Goal: Task Accomplishment & Management: Complete application form

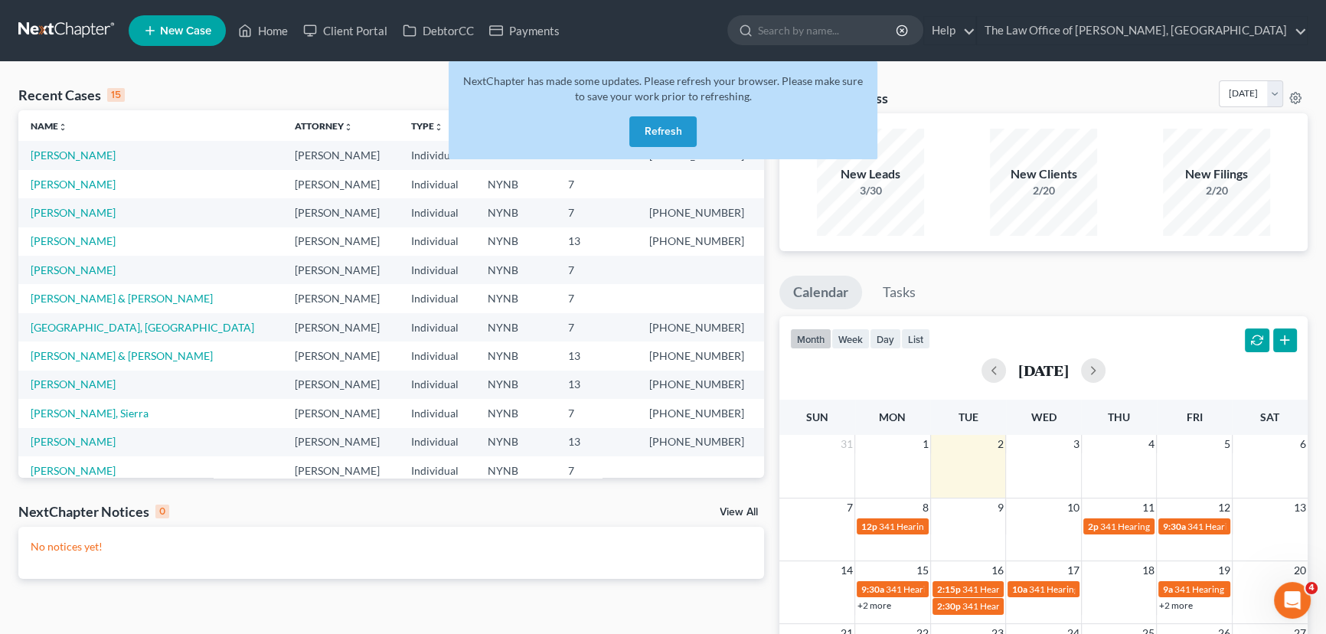
click at [663, 132] on button "Refresh" at bounding box center [662, 131] width 67 height 31
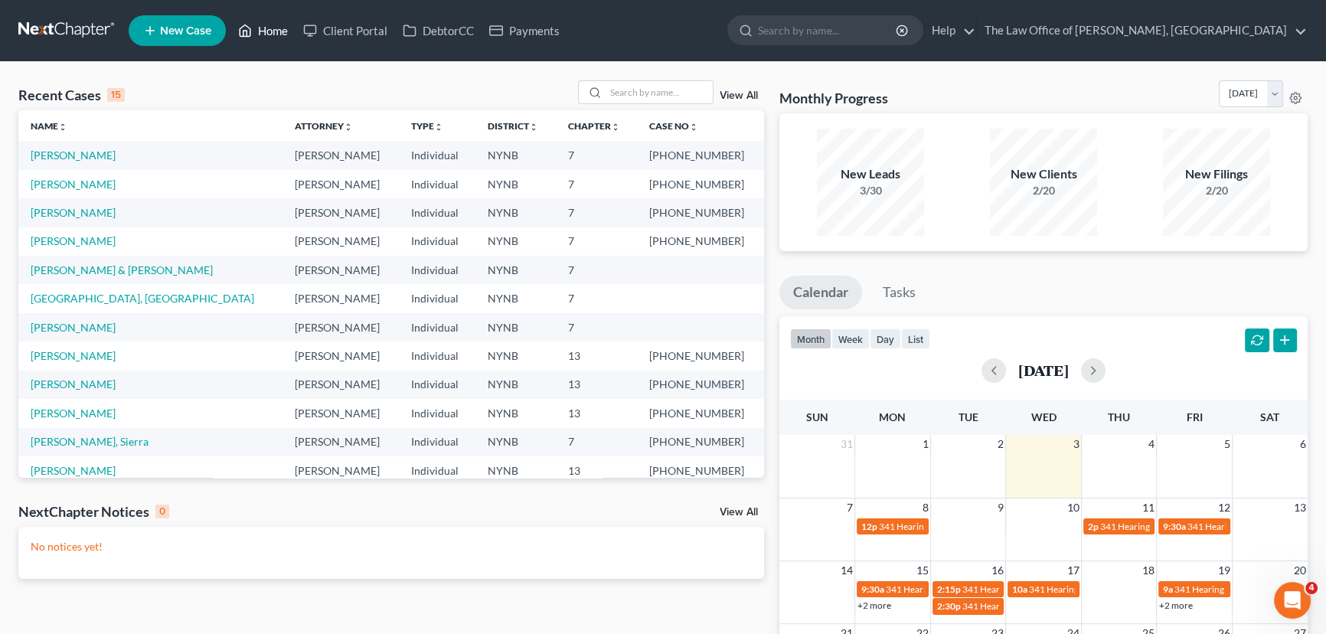
click at [281, 25] on link "Home" at bounding box center [262, 31] width 65 height 28
click at [640, 97] on input "search" at bounding box center [659, 92] width 107 height 22
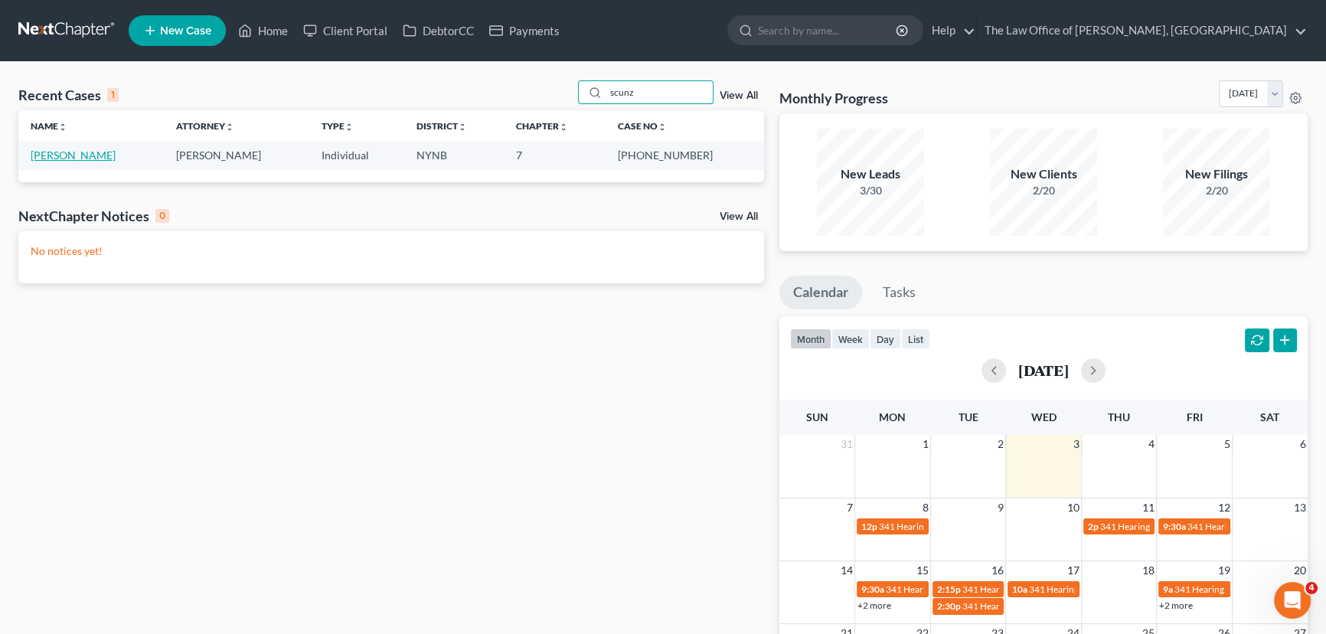
type input "scunz"
click at [57, 156] on link "[PERSON_NAME]" at bounding box center [73, 155] width 85 height 13
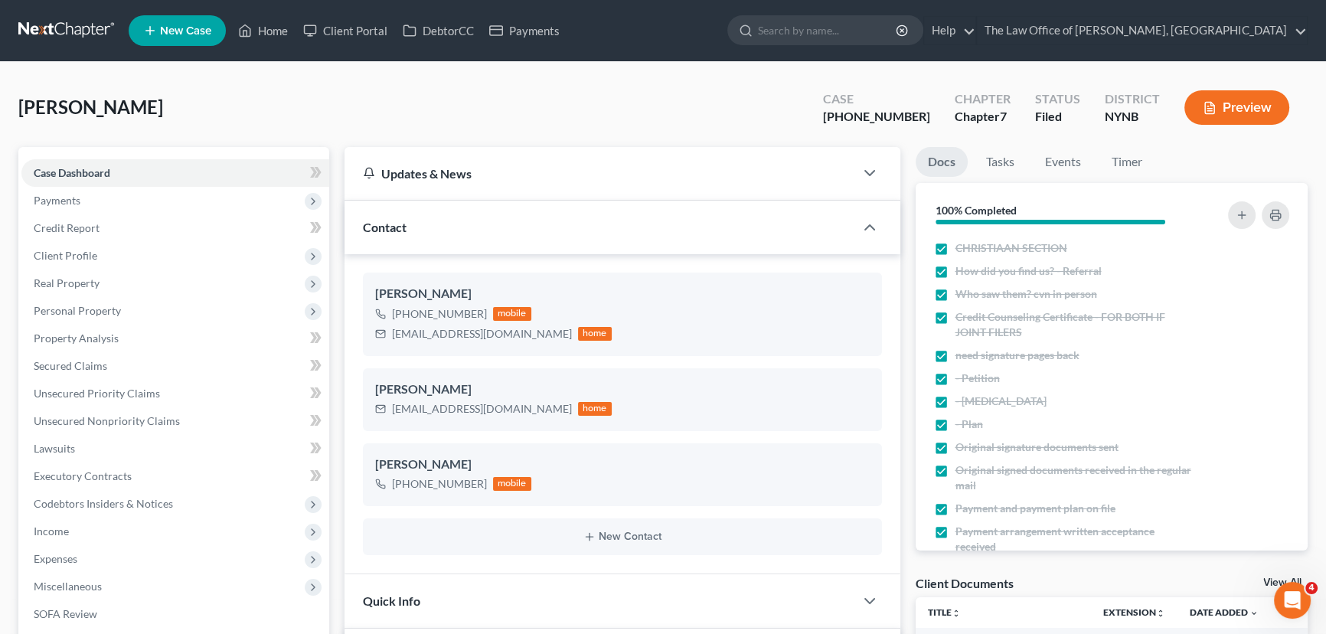
scroll to position [612, 0]
drag, startPoint x: 67, startPoint y: 204, endPoint x: 86, endPoint y: 206, distance: 19.3
click at [67, 204] on span "Payments" at bounding box center [57, 200] width 47 height 13
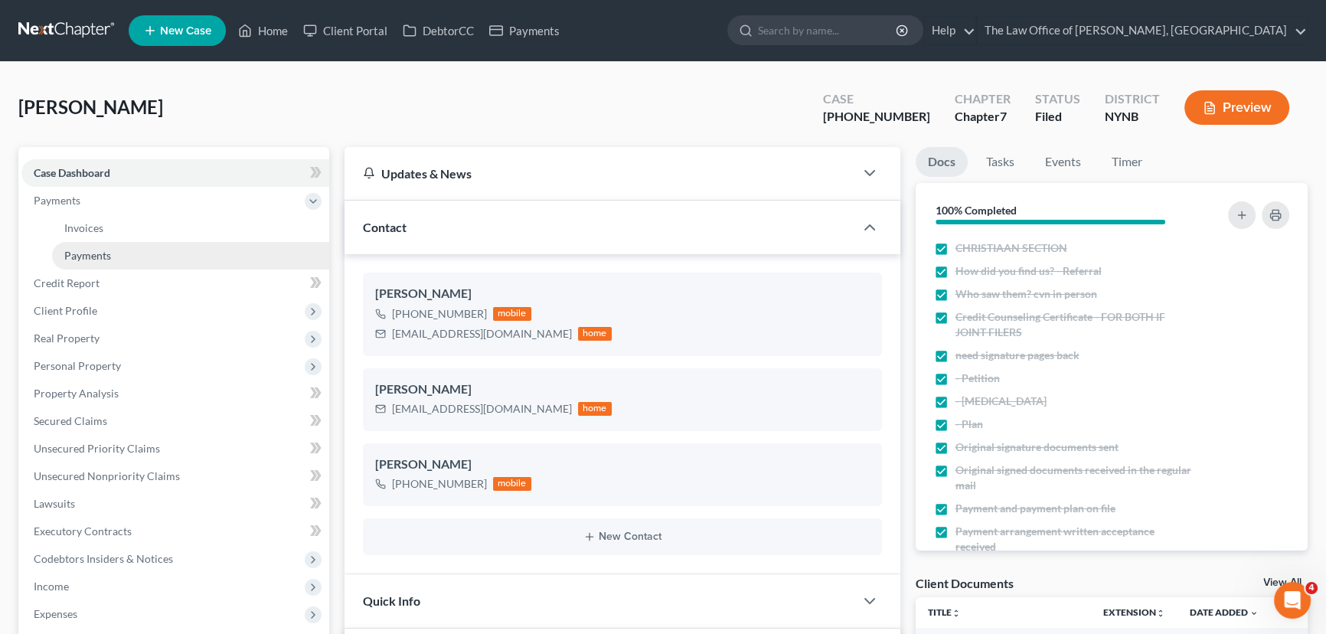
click at [104, 250] on span "Payments" at bounding box center [87, 255] width 47 height 13
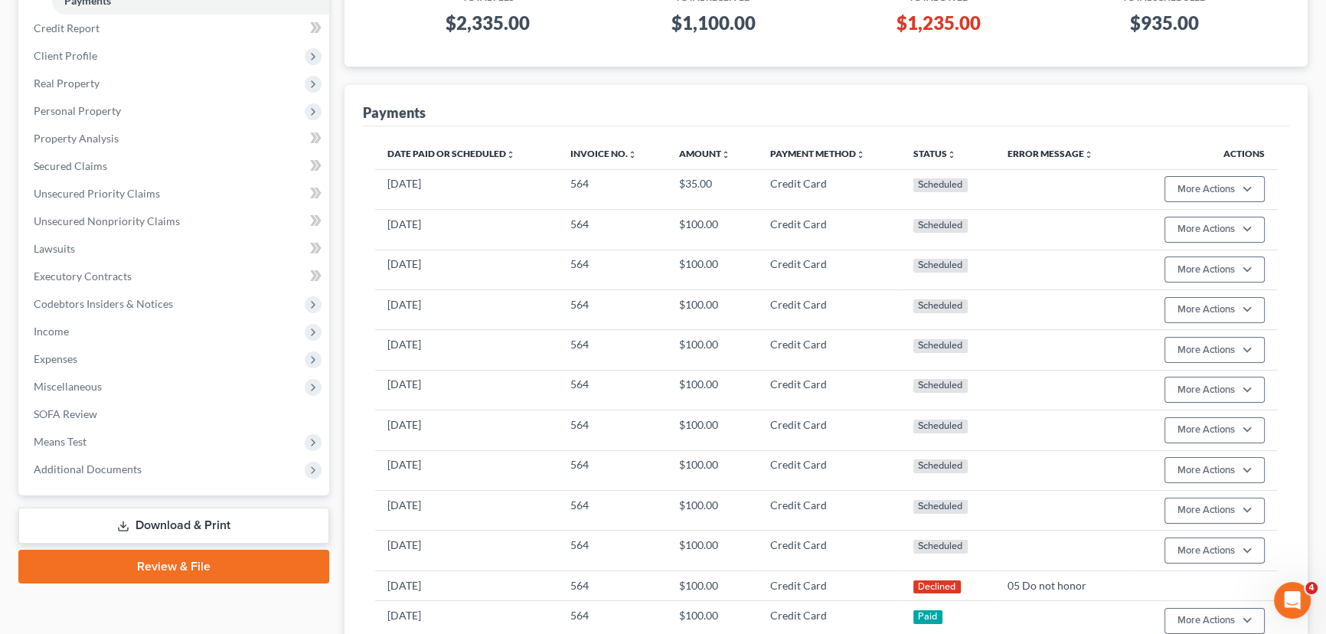
scroll to position [69, 0]
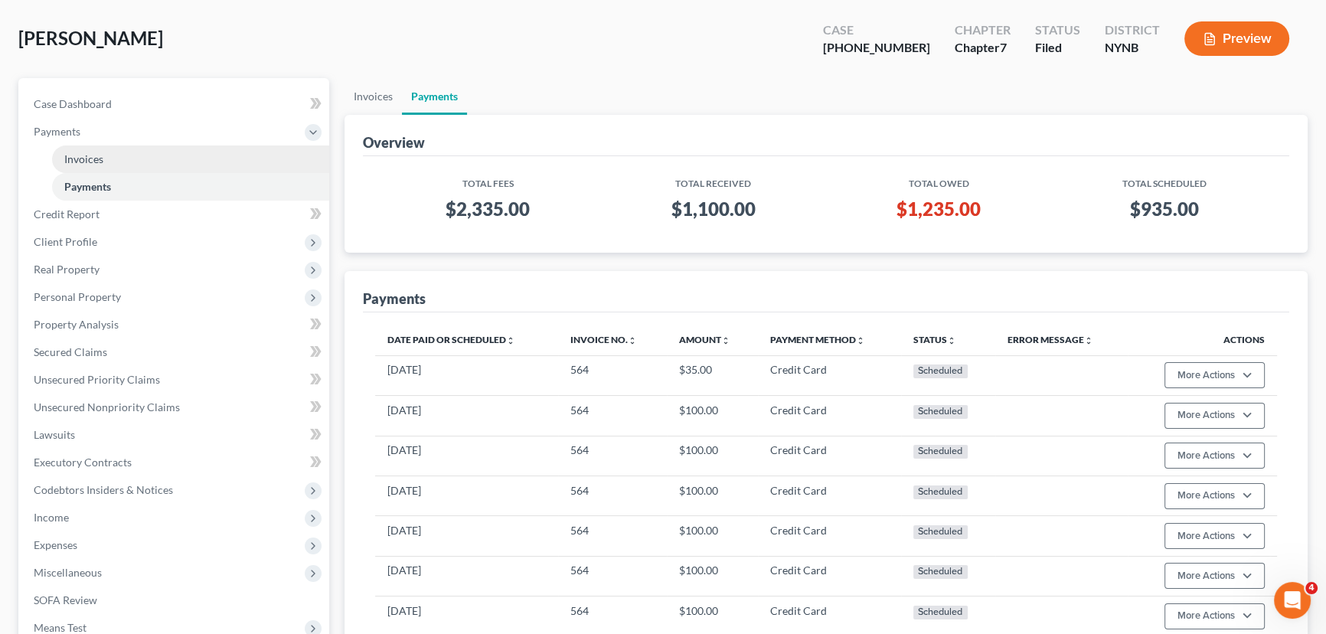
click at [119, 162] on link "Invoices" at bounding box center [190, 159] width 277 height 28
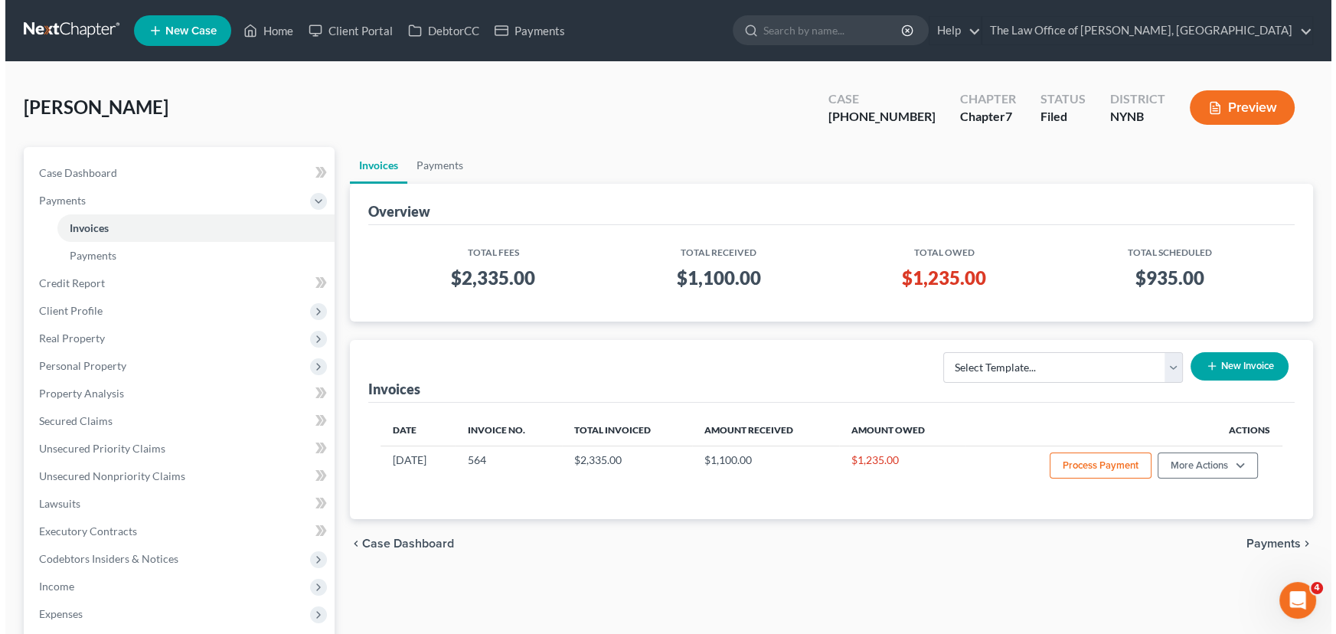
scroll to position [208, 0]
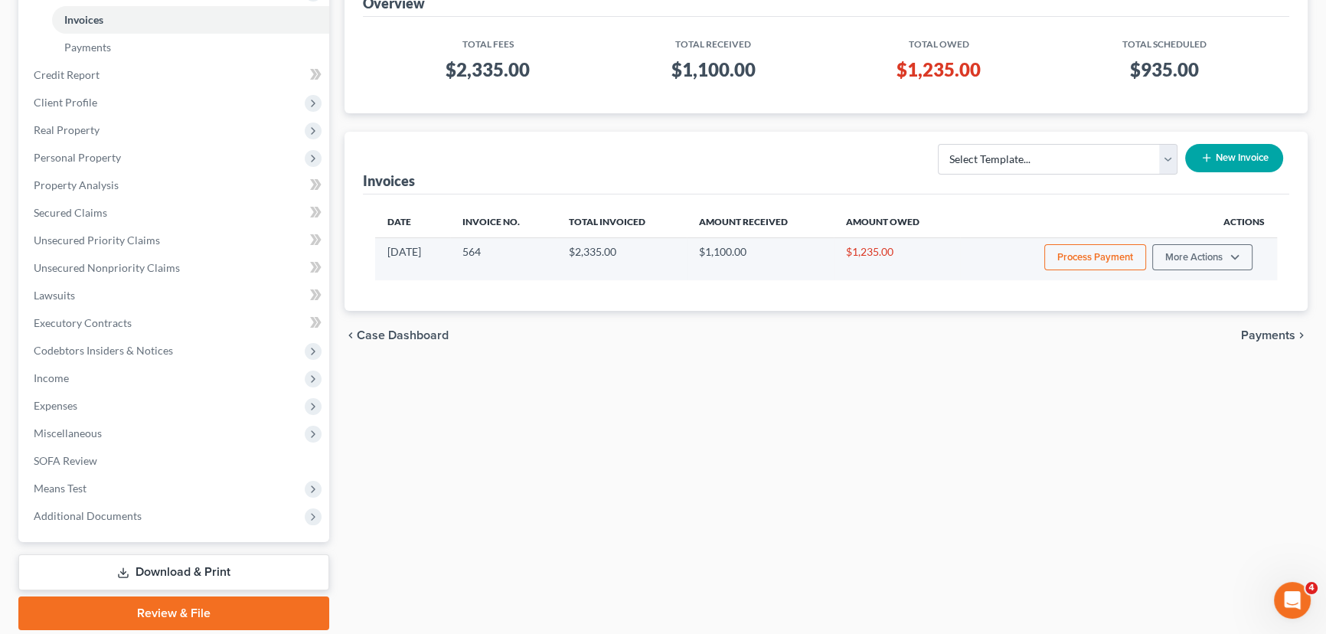
click at [1116, 253] on button "Process Payment" at bounding box center [1095, 257] width 102 height 26
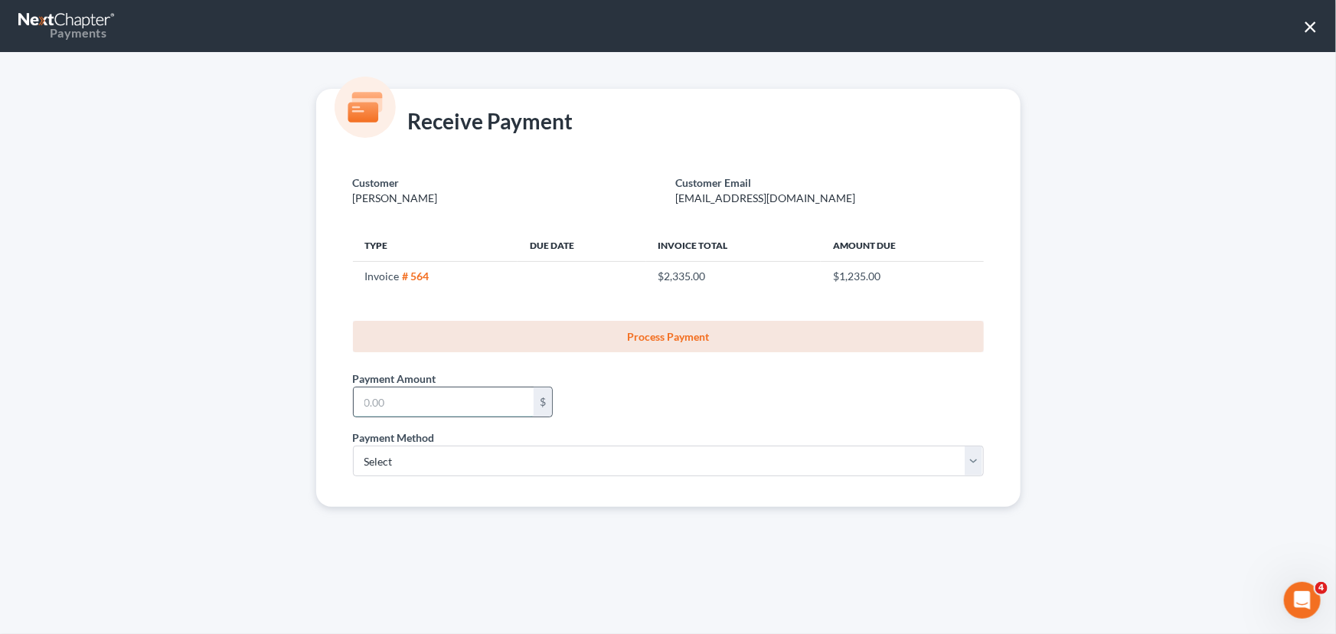
click at [456, 394] on input "text" at bounding box center [444, 401] width 180 height 29
type input "100"
click at [398, 469] on select "Select ACH Credit Card" at bounding box center [668, 461] width 631 height 31
select select "1"
click at [353, 446] on select "Select ACH Credit Card" at bounding box center [668, 461] width 631 height 31
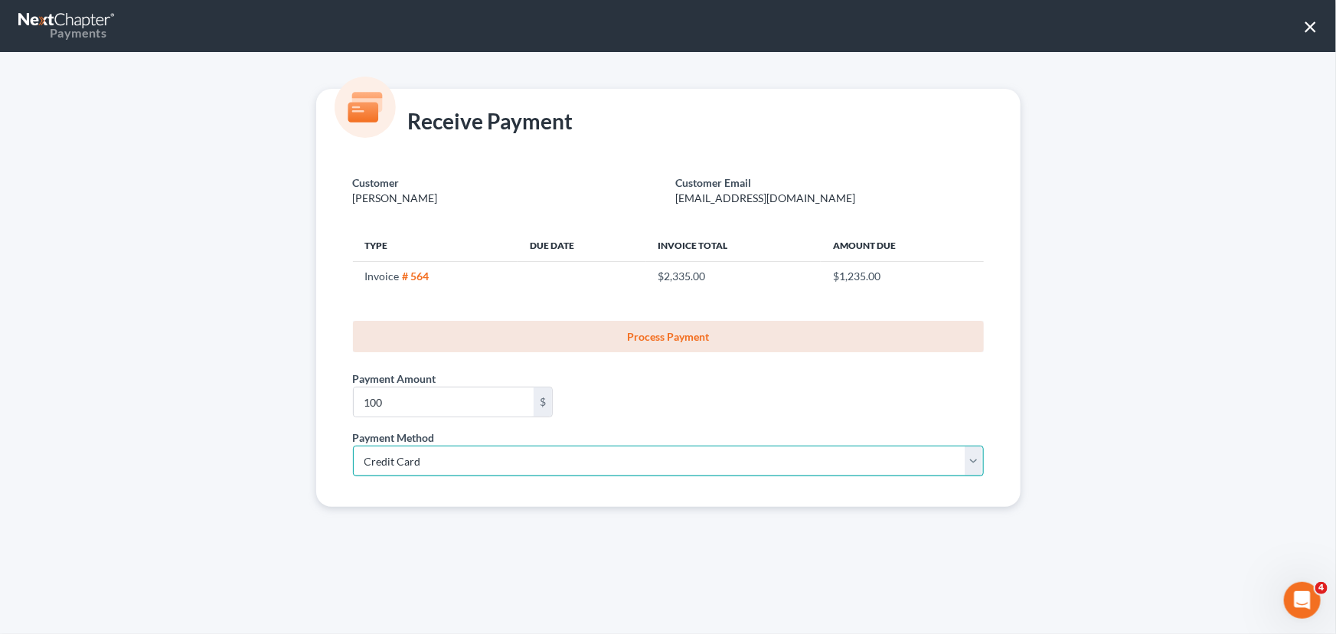
select select "35"
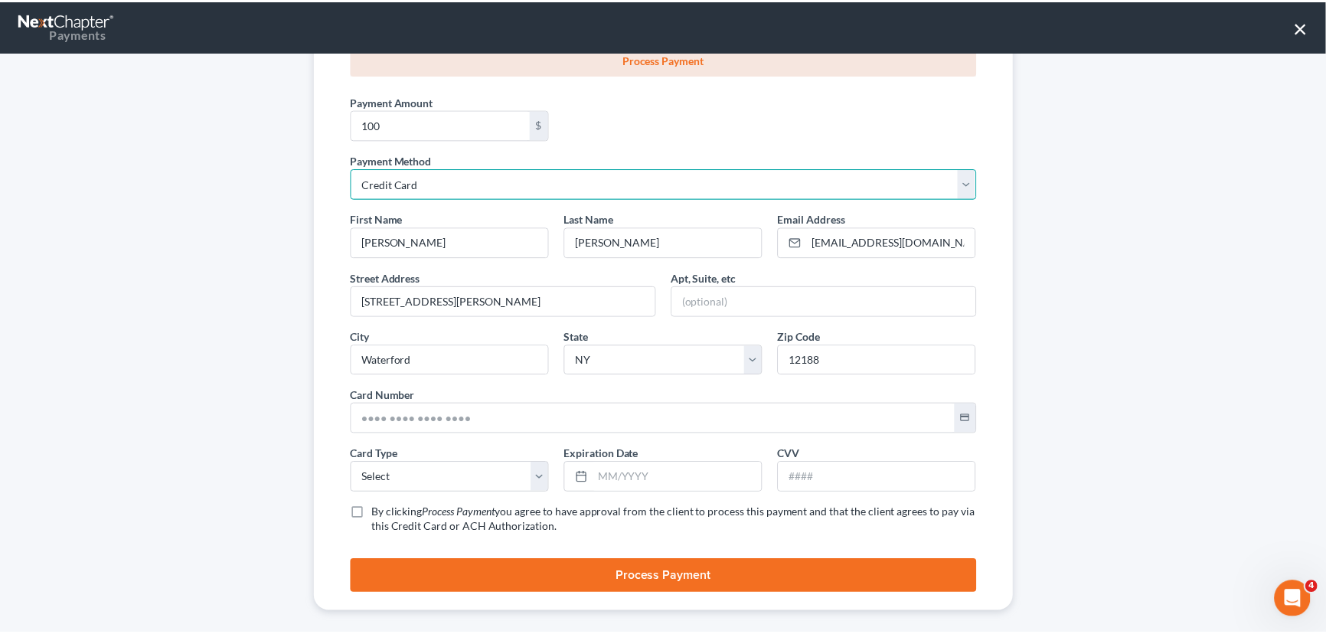
scroll to position [291, 0]
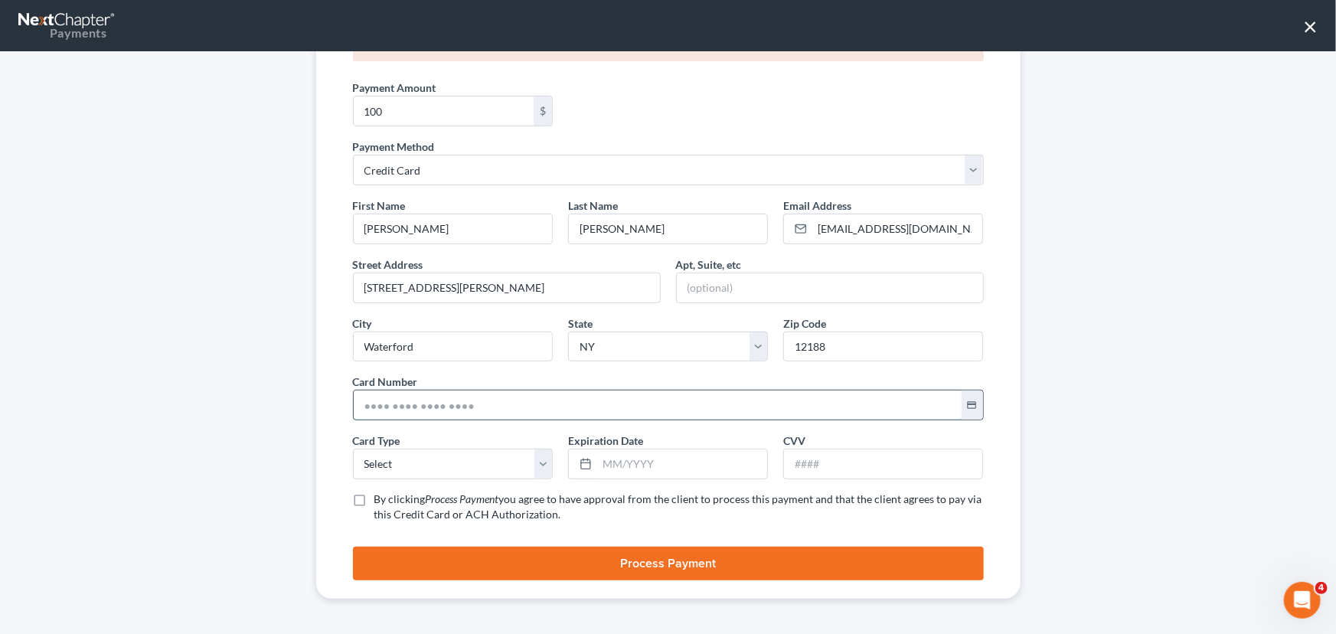
click at [397, 409] on input "text" at bounding box center [658, 404] width 608 height 29
paste input "[CREDIT_CARD_NUMBER]"
type input "[CREDIT_CARD_NUMBER]"
click at [402, 467] on select "Select Visa MasterCard Discover American Express" at bounding box center [453, 464] width 200 height 31
select select "1"
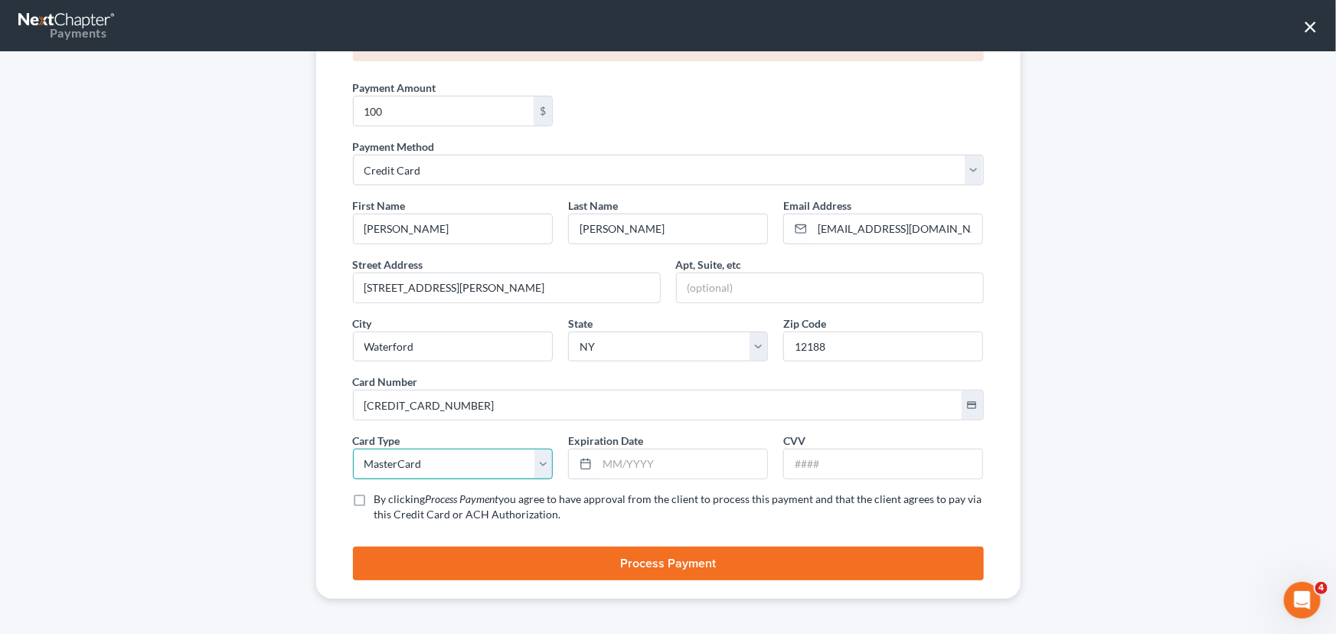
click at [353, 449] on select "Select Visa MasterCard Discover American Express" at bounding box center [453, 464] width 200 height 31
click at [625, 457] on input "text" at bounding box center [682, 463] width 170 height 29
type input "08/2028"
click at [880, 461] on input "text" at bounding box center [883, 463] width 198 height 29
type input "359"
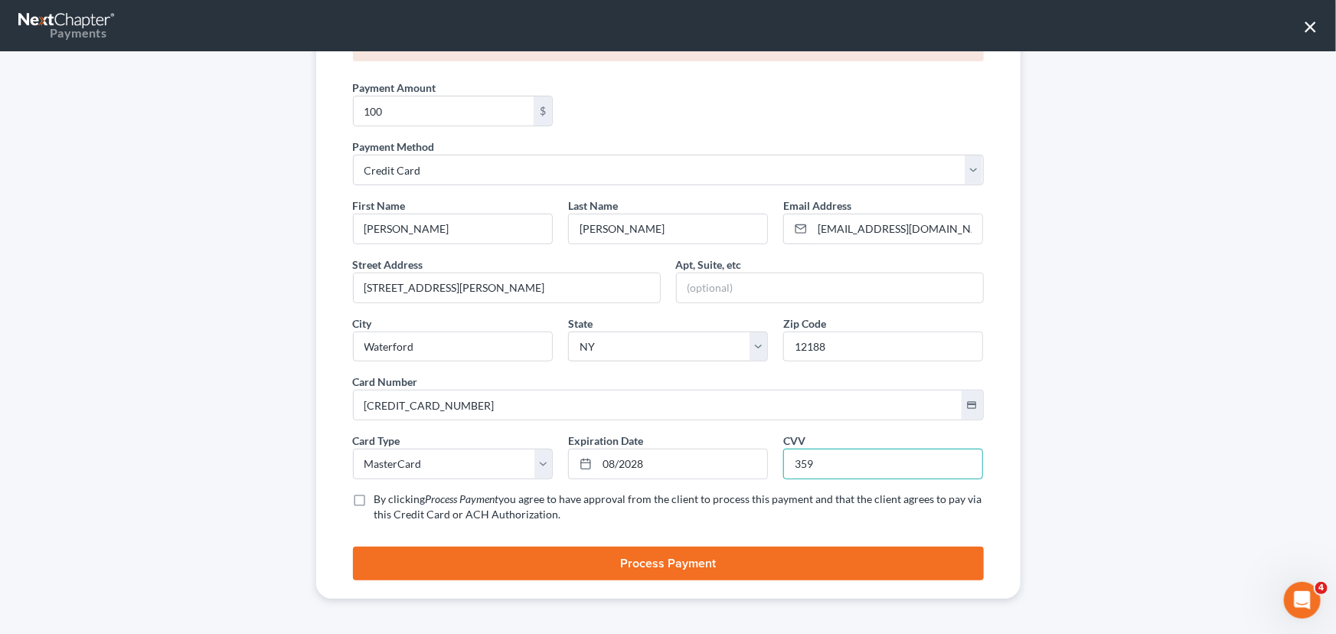
drag, startPoint x: 351, startPoint y: 497, endPoint x: 360, endPoint y: 496, distance: 9.2
click at [374, 497] on label "By clicking Process Payment you agree to have approval from the client to proce…" at bounding box center [678, 507] width 609 height 31
click at [381, 497] on input "By clicking Process Payment you agree to have approval from the client to proce…" at bounding box center [386, 497] width 10 height 10
checkbox input "true"
click at [596, 552] on button "Process Payment" at bounding box center [668, 564] width 631 height 34
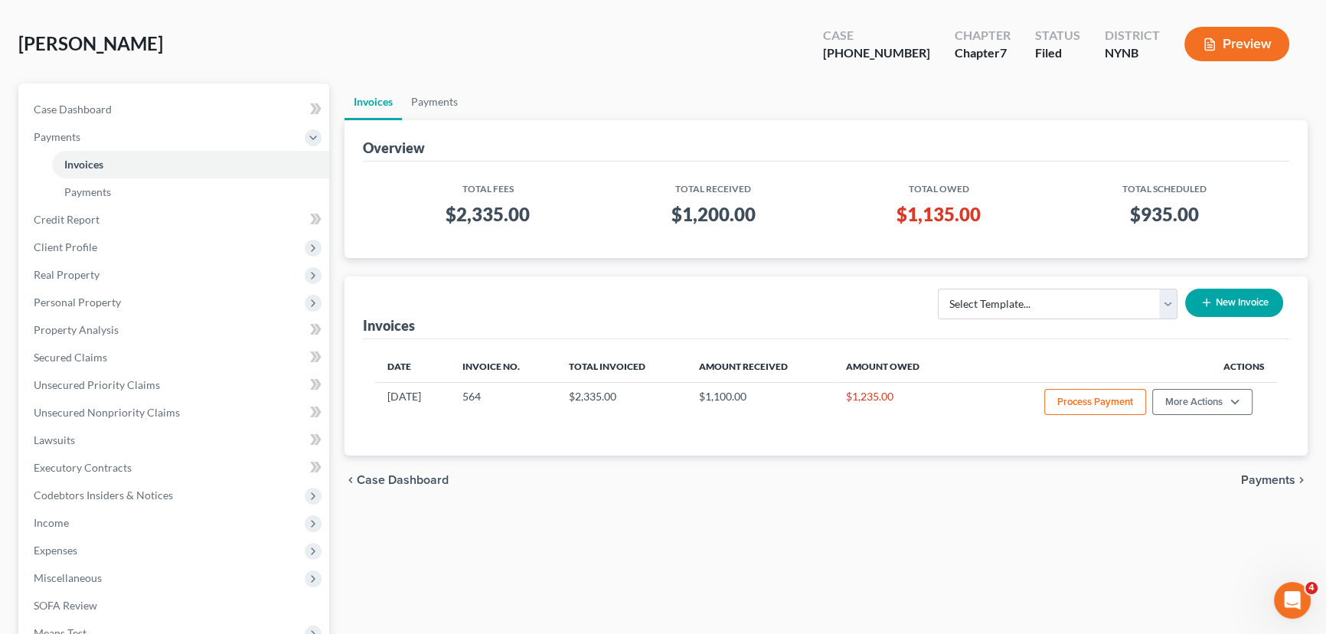
scroll to position [0, 0]
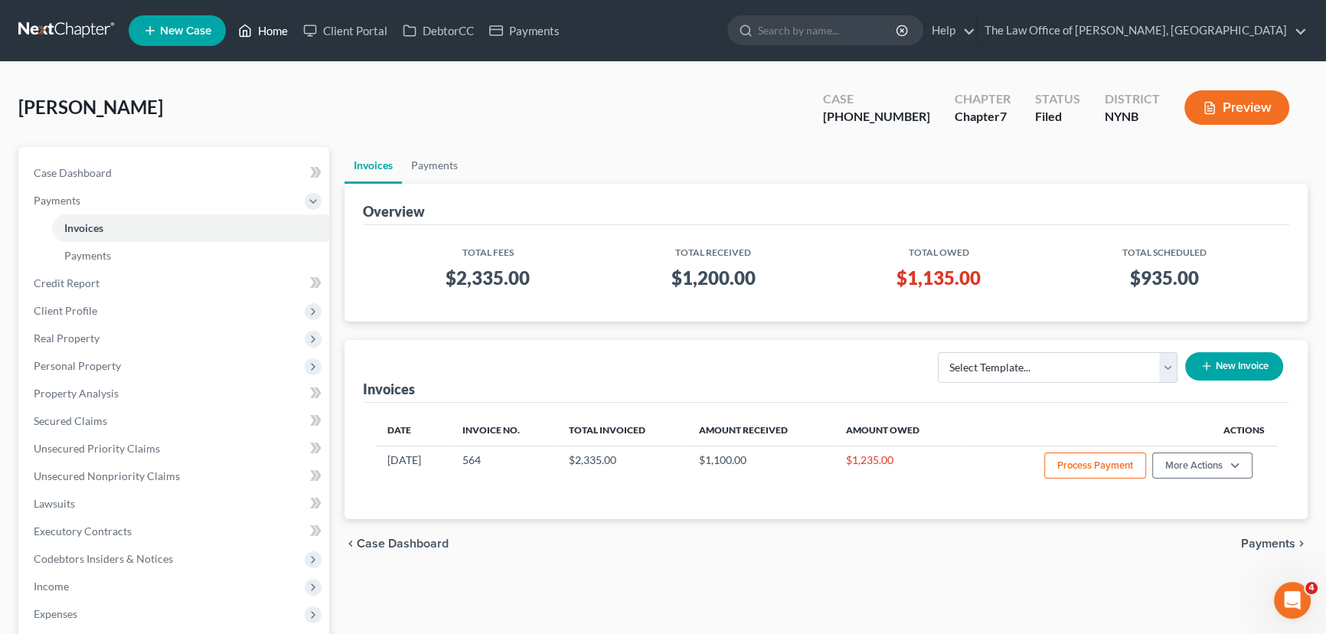
click at [270, 35] on link "Home" at bounding box center [262, 31] width 65 height 28
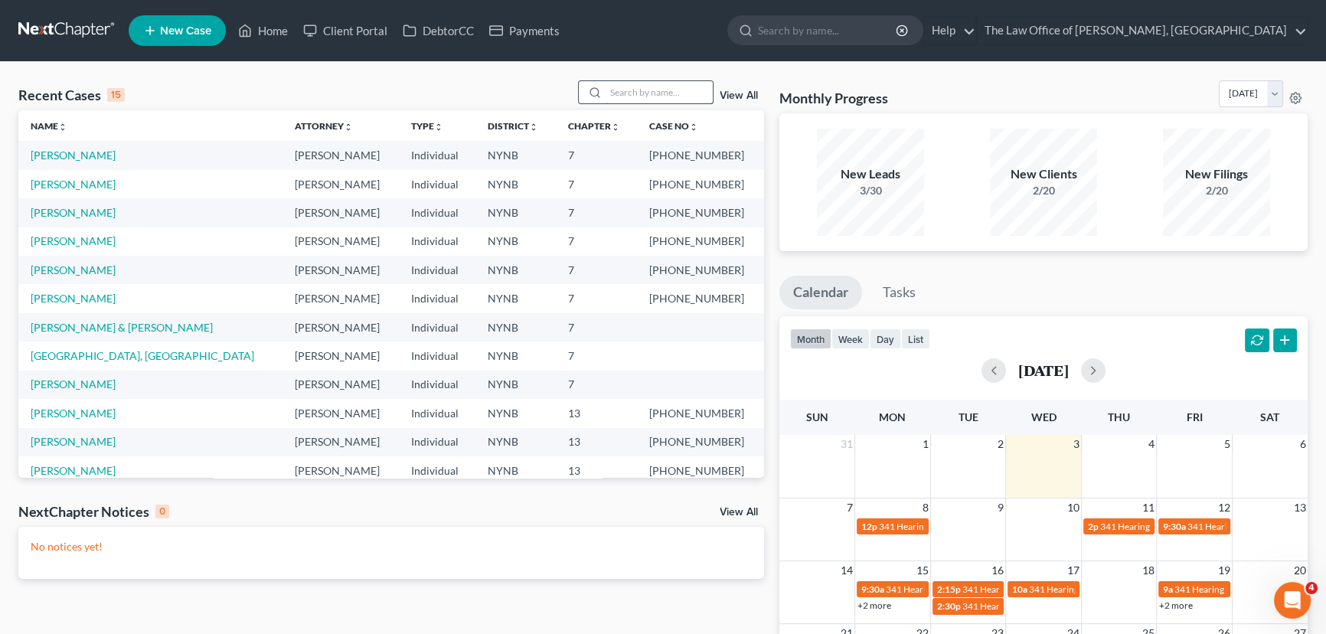
click at [665, 98] on input "search" at bounding box center [659, 92] width 107 height 22
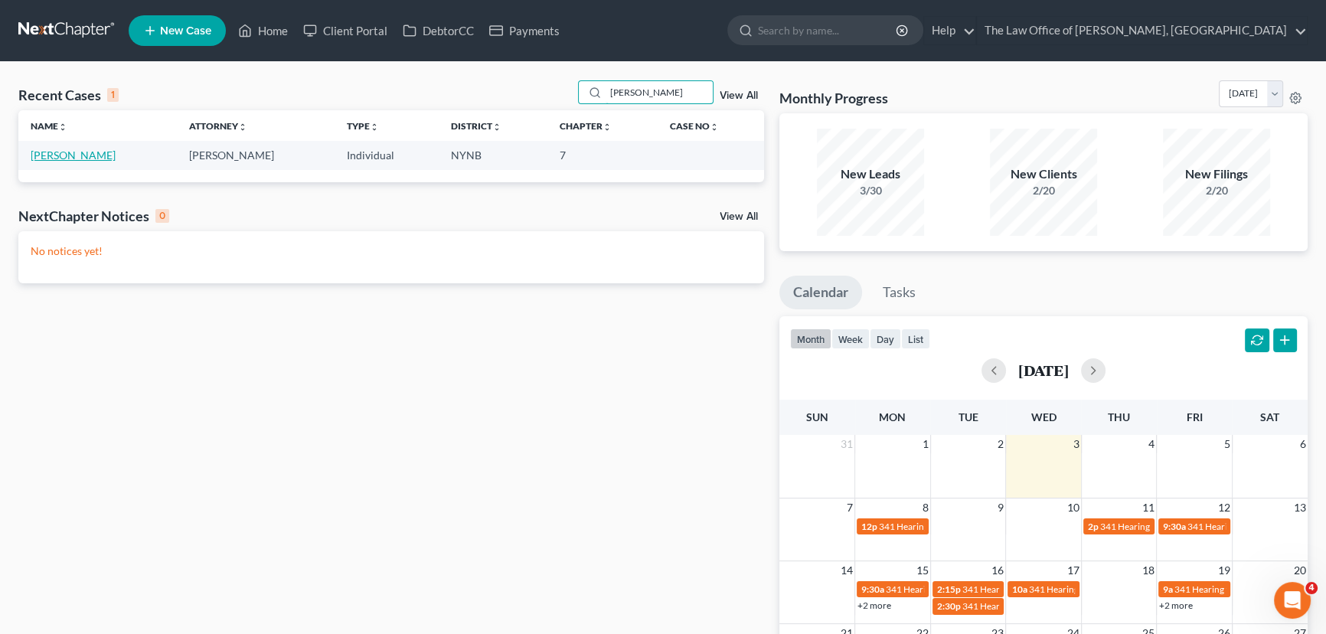
type input "[PERSON_NAME]"
click at [60, 152] on link "[PERSON_NAME]" at bounding box center [73, 155] width 85 height 13
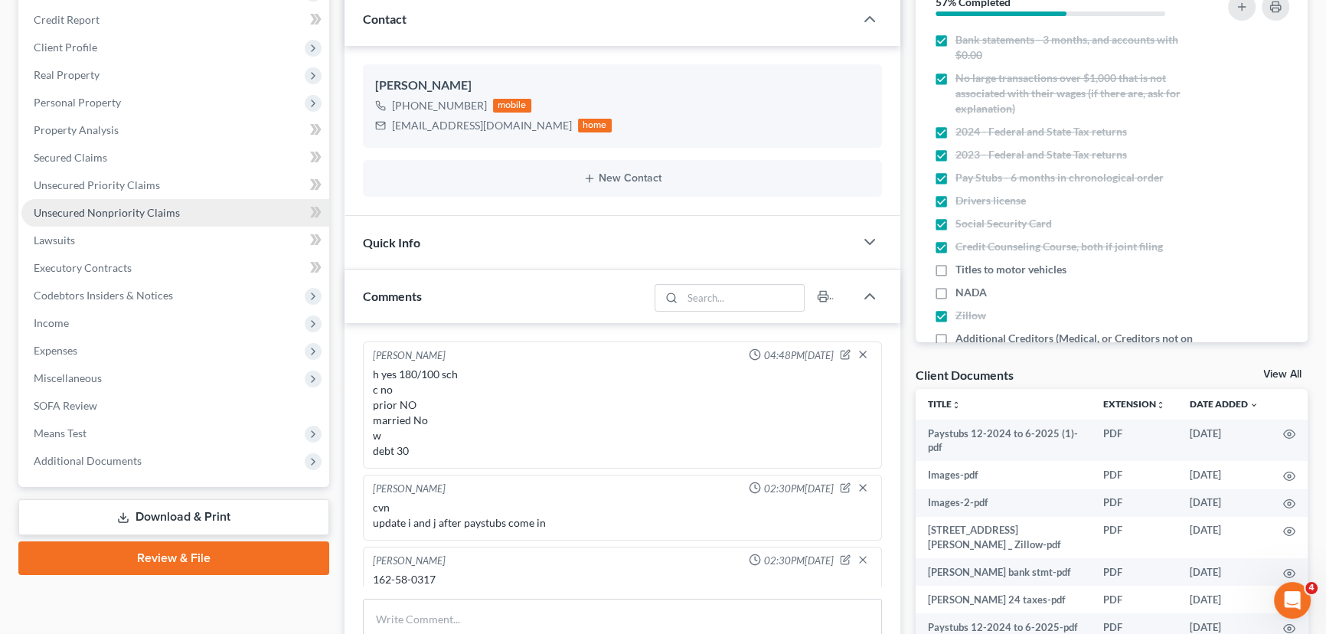
click at [93, 211] on span "Unsecured Nonpriority Claims" at bounding box center [107, 212] width 146 height 13
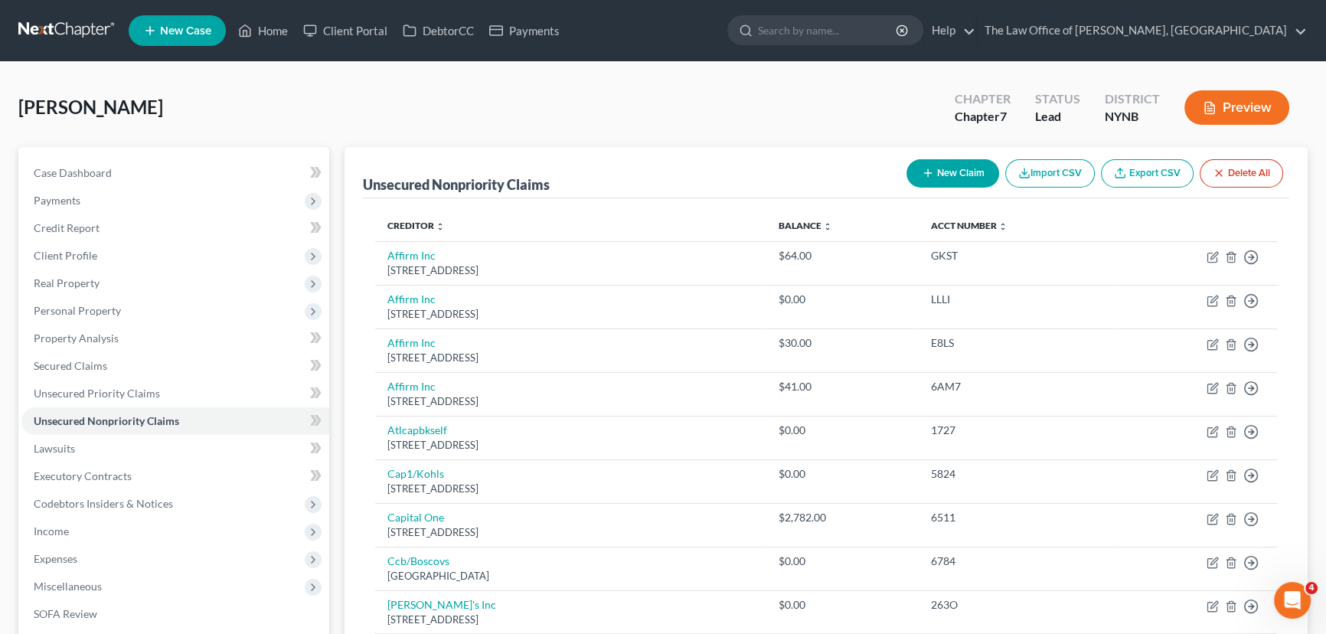
click at [938, 175] on button "New Claim" at bounding box center [953, 173] width 93 height 28
select select "0"
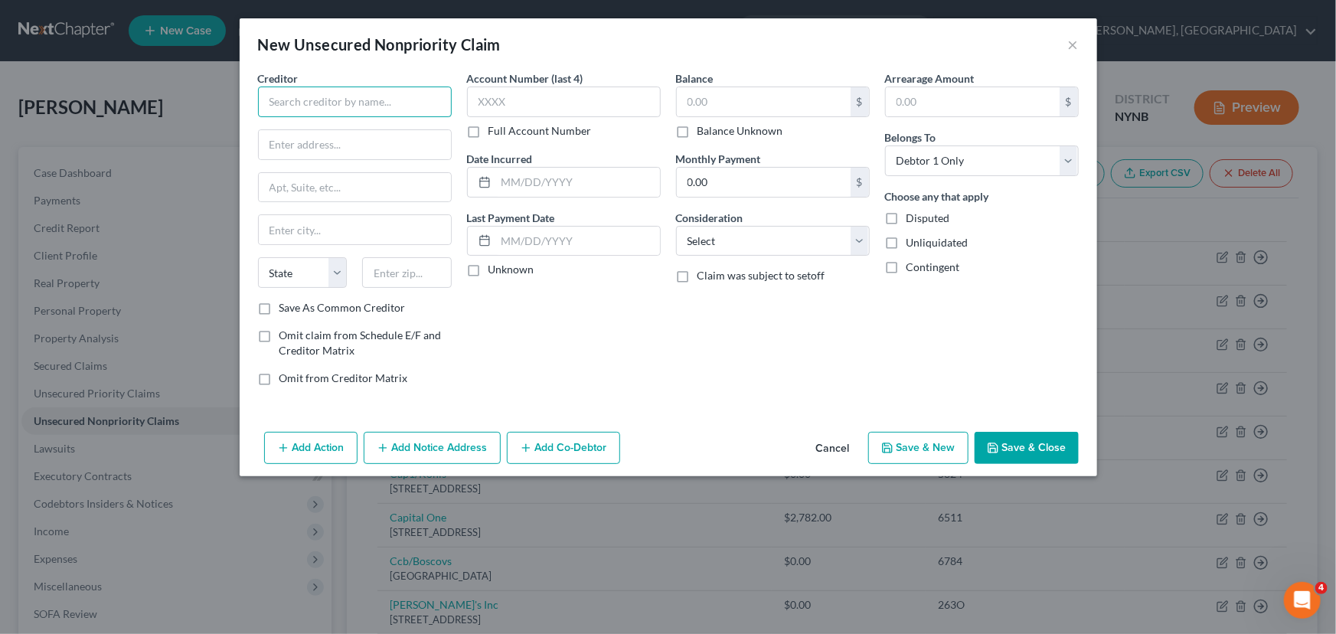
click at [351, 101] on input "text" at bounding box center [355, 102] width 194 height 31
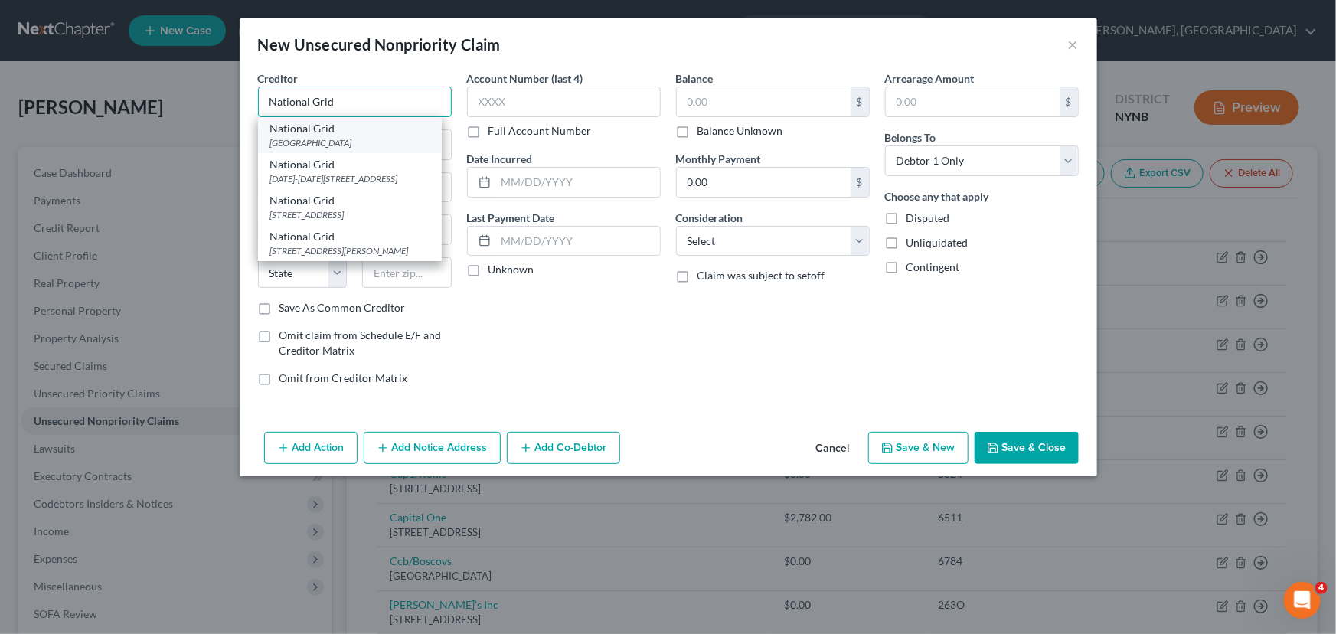
type input "National Grid"
click at [339, 138] on div "[GEOGRAPHIC_DATA]" at bounding box center [349, 142] width 159 height 13
type input "PO Box 371376"
type input "[GEOGRAPHIC_DATA]"
select select "39"
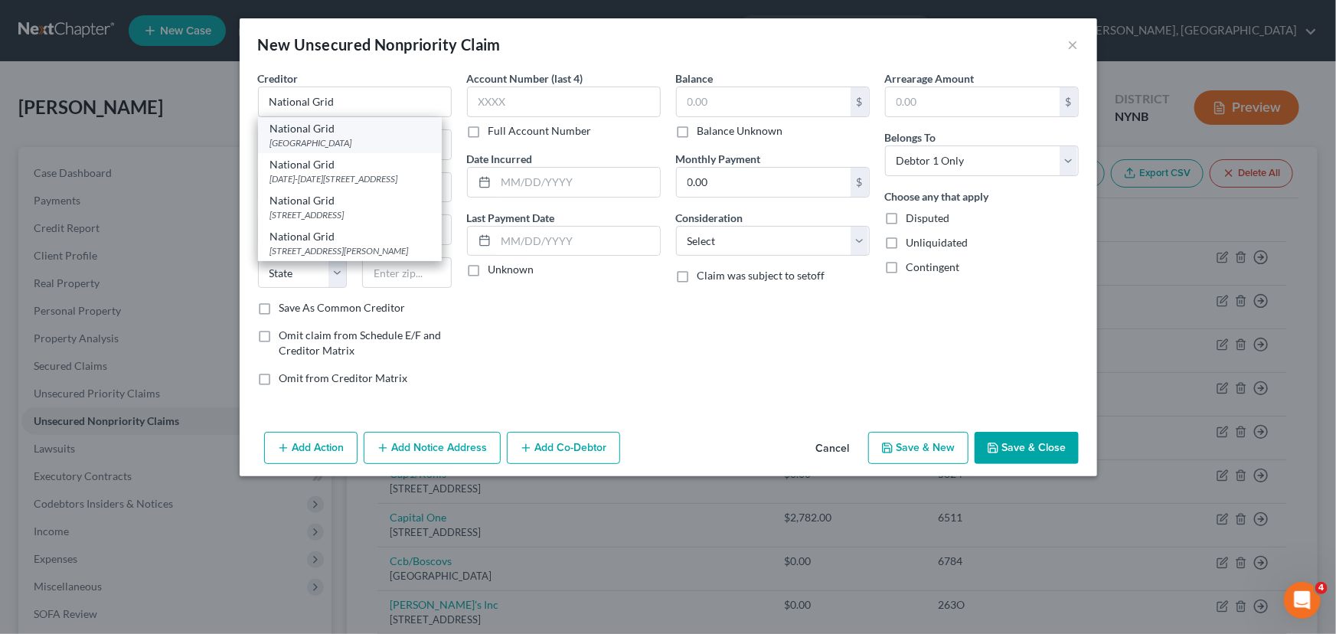
type input "15250"
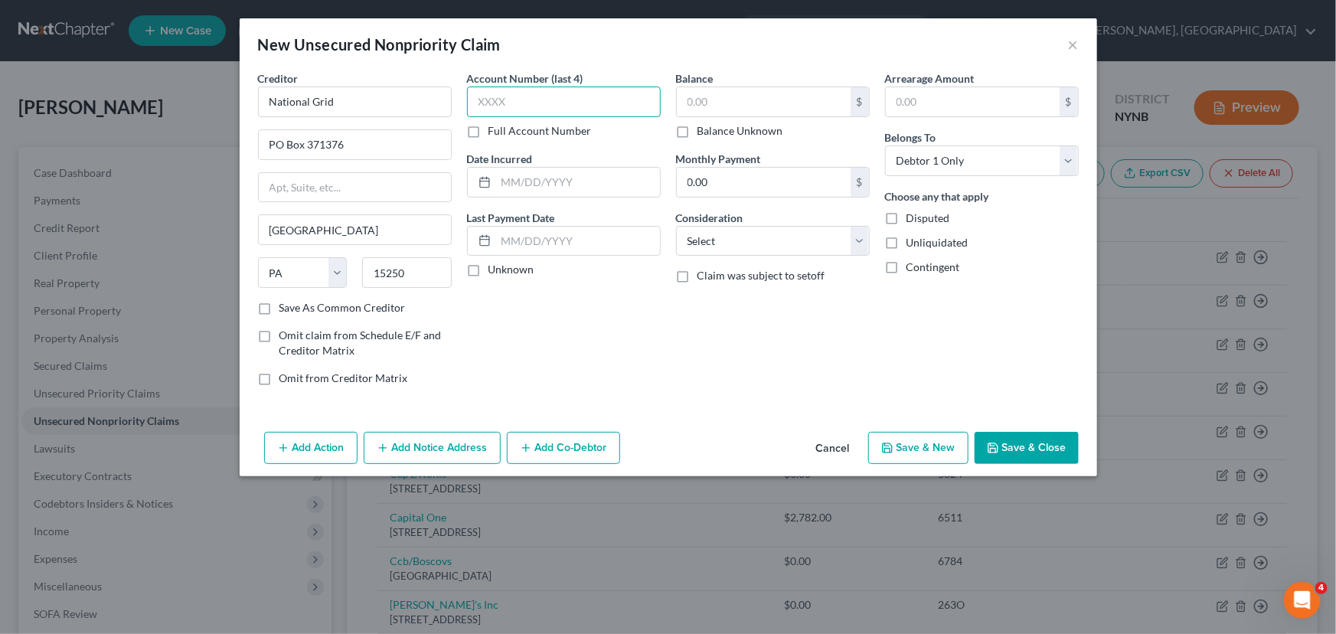
click at [498, 104] on input "text" at bounding box center [564, 102] width 194 height 31
click at [521, 93] on input "text" at bounding box center [564, 102] width 194 height 31
type input "7179"
click at [698, 100] on input "text" at bounding box center [764, 101] width 174 height 29
type input "4,593.59"
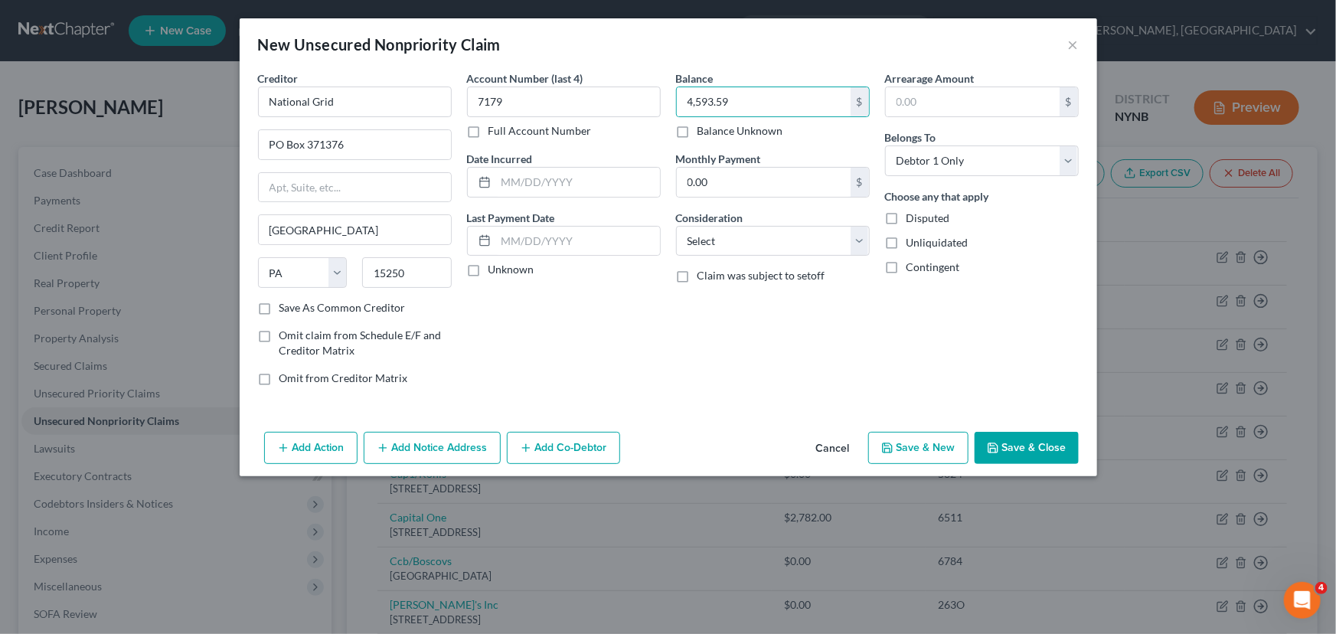
click at [1046, 448] on button "Save & Close" at bounding box center [1027, 448] width 104 height 32
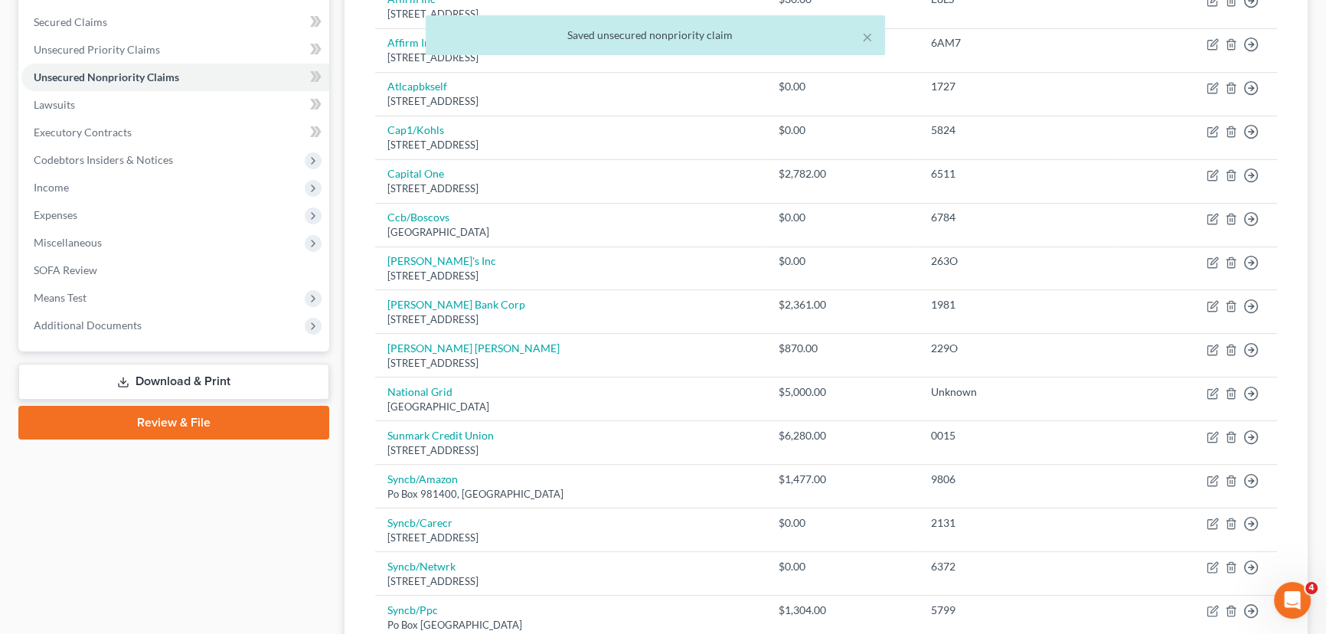
scroll to position [417, 0]
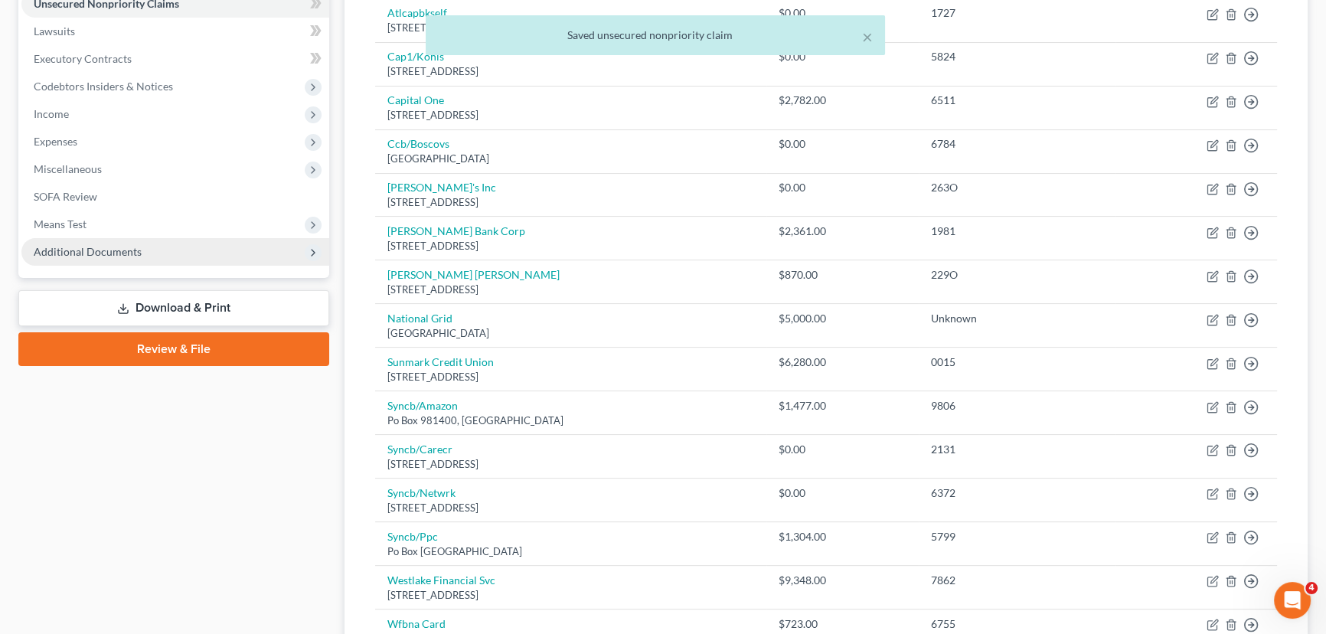
click at [117, 260] on span "Additional Documents" at bounding box center [175, 252] width 308 height 28
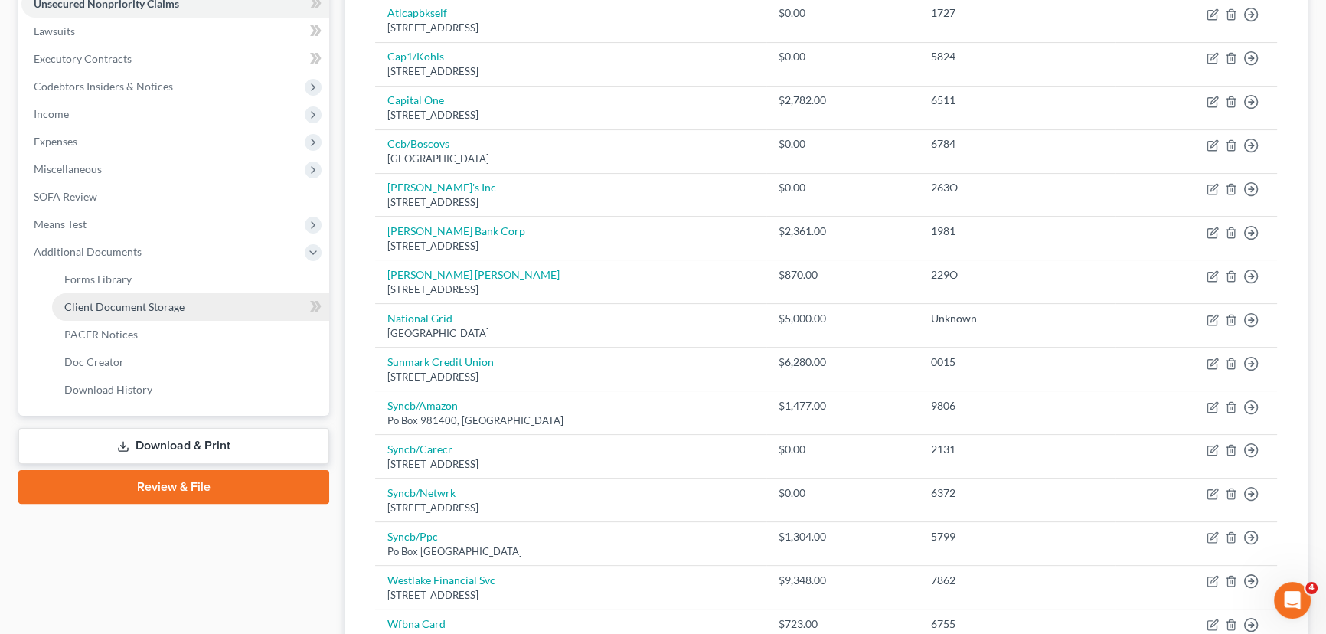
click at [158, 305] on span "Client Document Storage" at bounding box center [124, 306] width 120 height 13
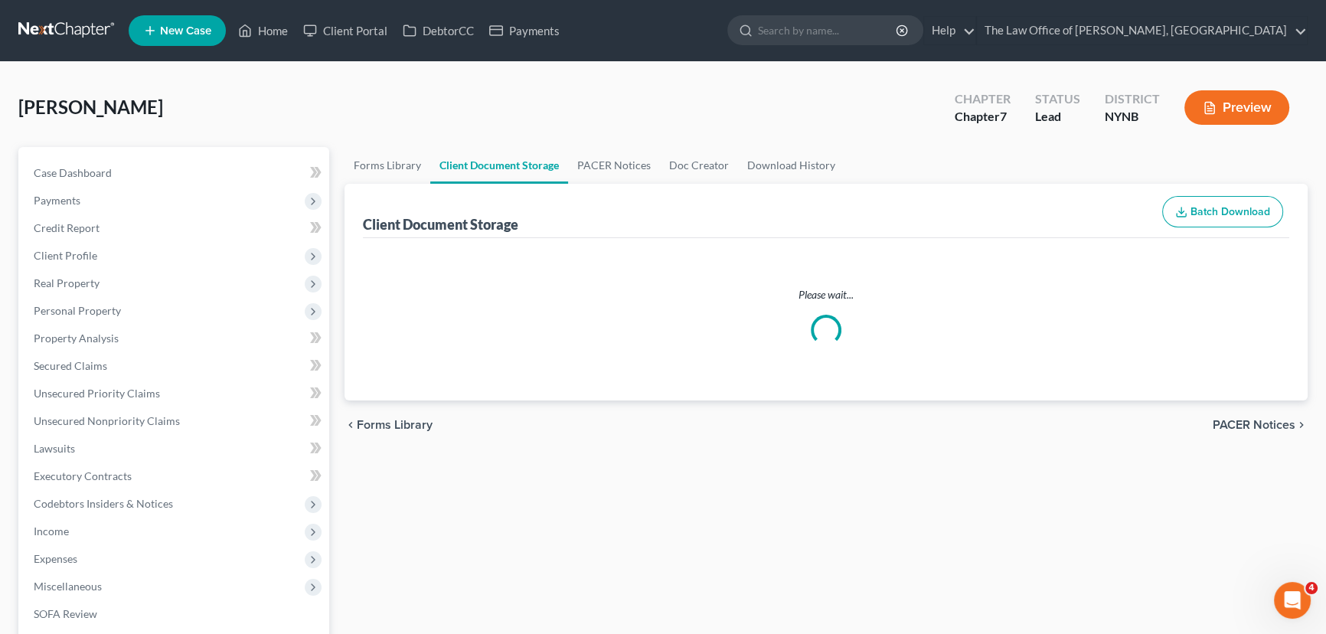
select select "1"
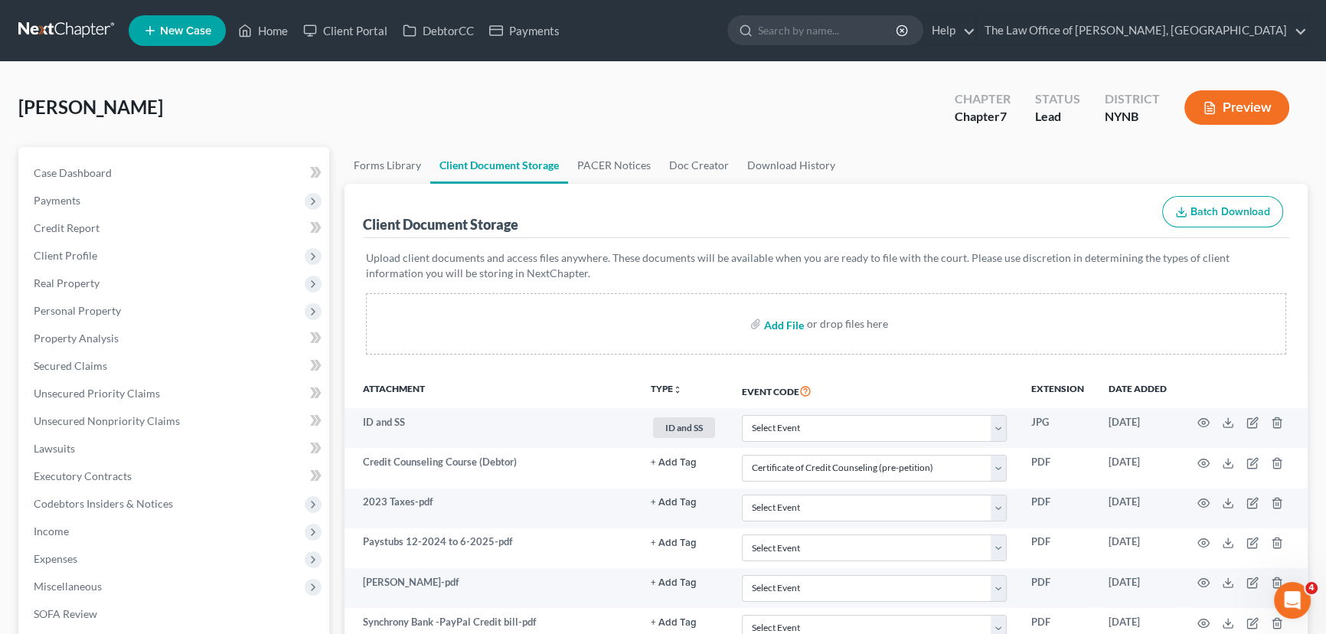
click at [796, 322] on input "file" at bounding box center [782, 324] width 37 height 28
type input "C:\fakepath\Paystubs 12-2024 to 6-2025 (2).pdf"
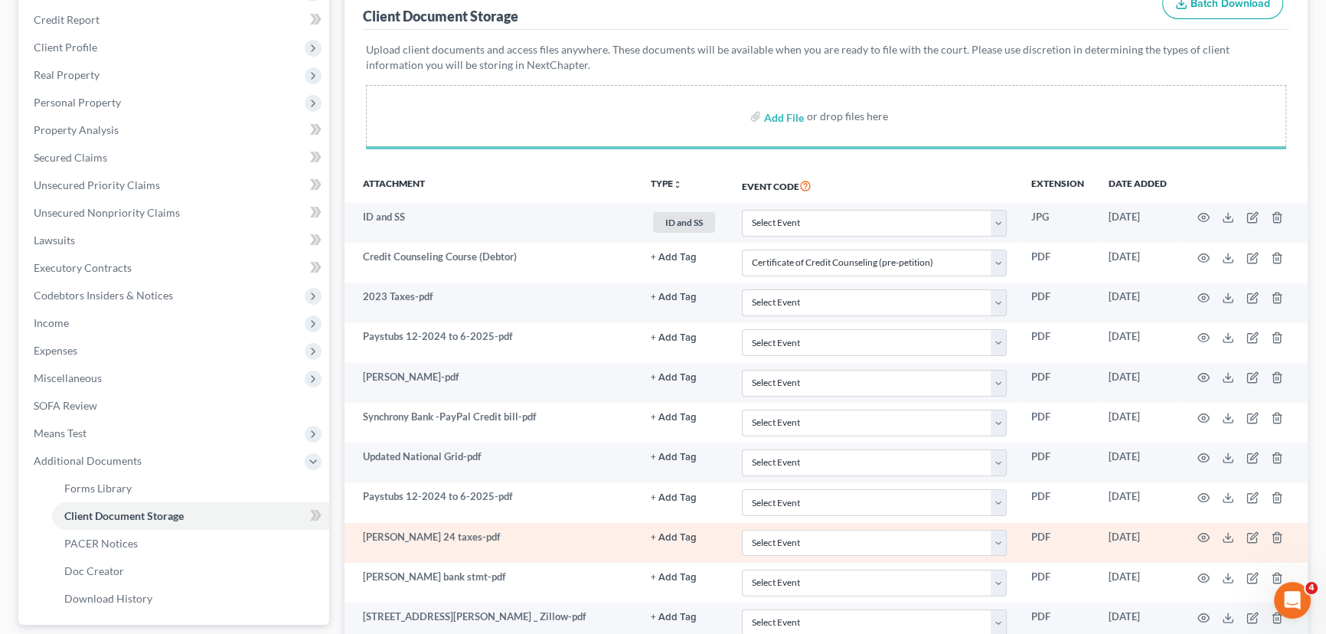
scroll to position [348, 0]
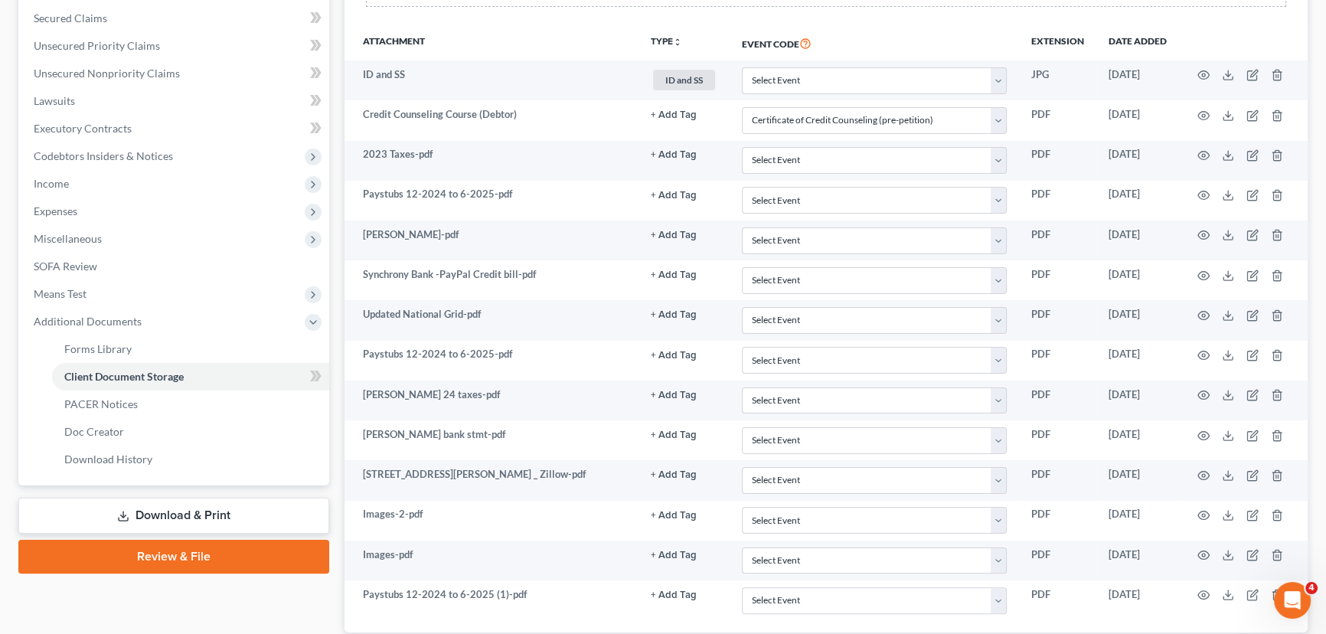
select select "1"
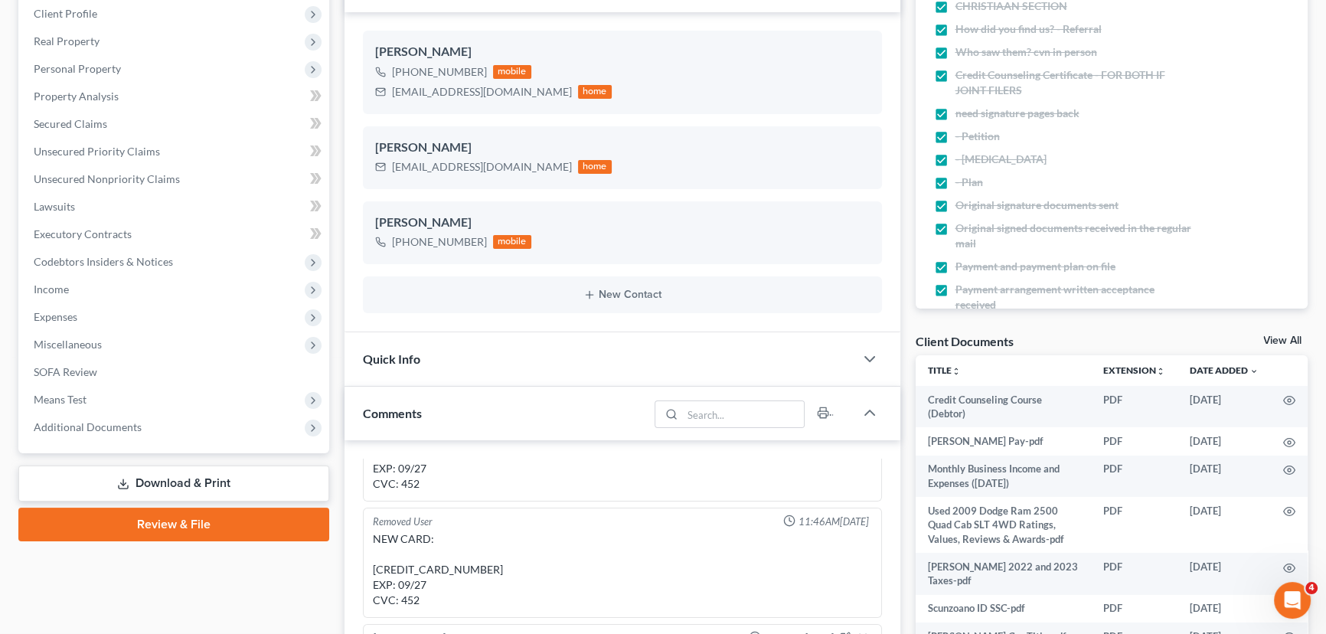
scroll to position [417, 0]
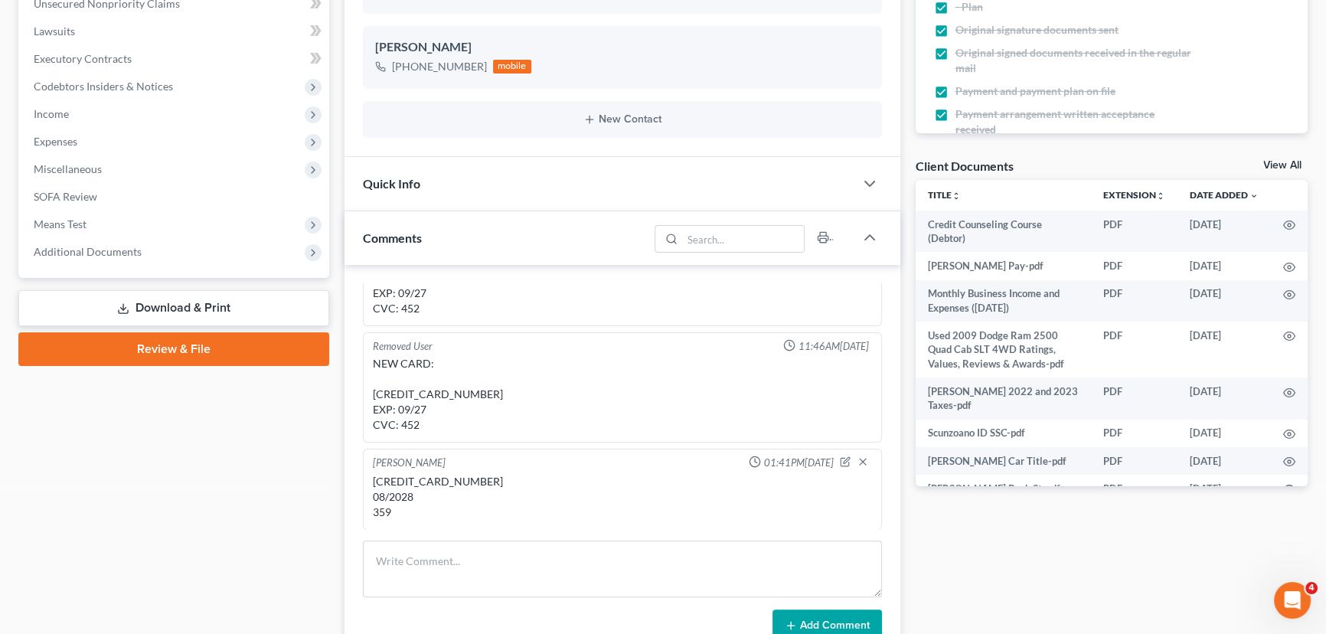
click at [455, 475] on div "[CREDIT_CARD_NUMBER] 08/2028 359" at bounding box center [622, 497] width 499 height 46
click at [455, 476] on div "[CREDIT_CARD_NUMBER] 08/2028 359" at bounding box center [622, 497] width 499 height 46
click at [455, 477] on div "[CREDIT_CARD_NUMBER] 08/2028 359" at bounding box center [622, 497] width 499 height 46
click at [451, 482] on div "[CREDIT_CARD_NUMBER] 08/2028 359" at bounding box center [622, 497] width 499 height 46
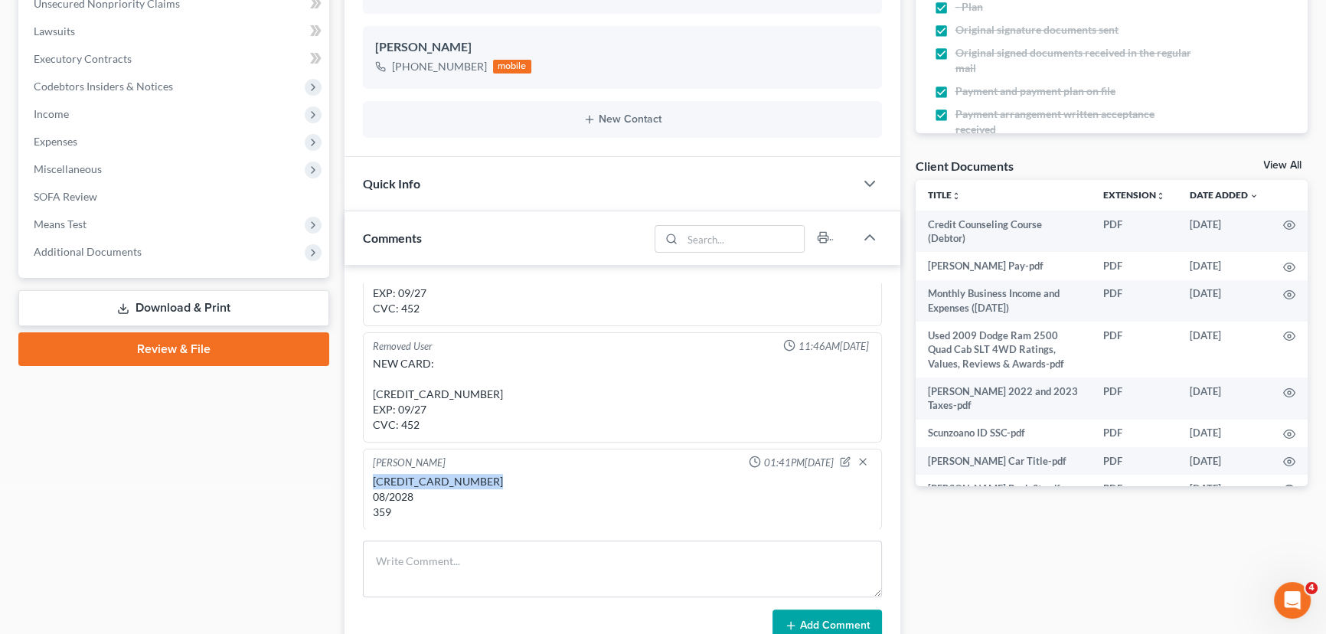
click at [452, 482] on div "[CREDIT_CARD_NUMBER] 08/2028 359" at bounding box center [622, 497] width 499 height 46
copy div "5449-2802-5145-2161"
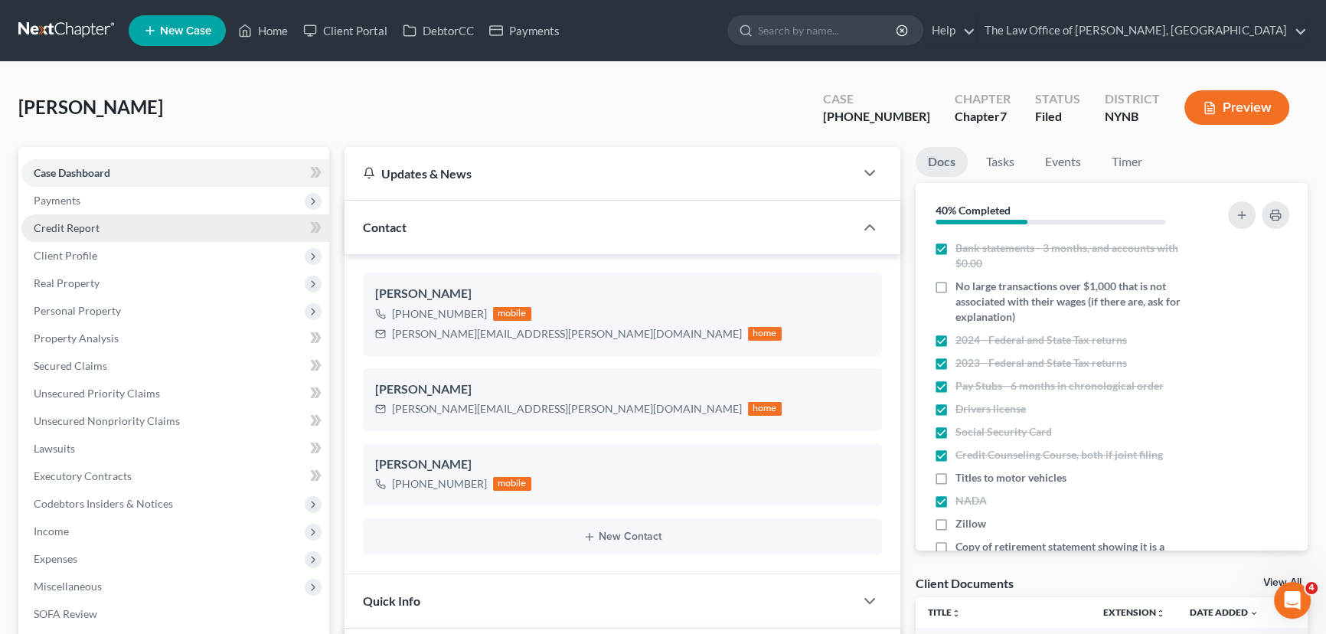
drag, startPoint x: 146, startPoint y: 207, endPoint x: 185, endPoint y: 219, distance: 40.2
click at [146, 207] on span "Payments" at bounding box center [175, 201] width 308 height 28
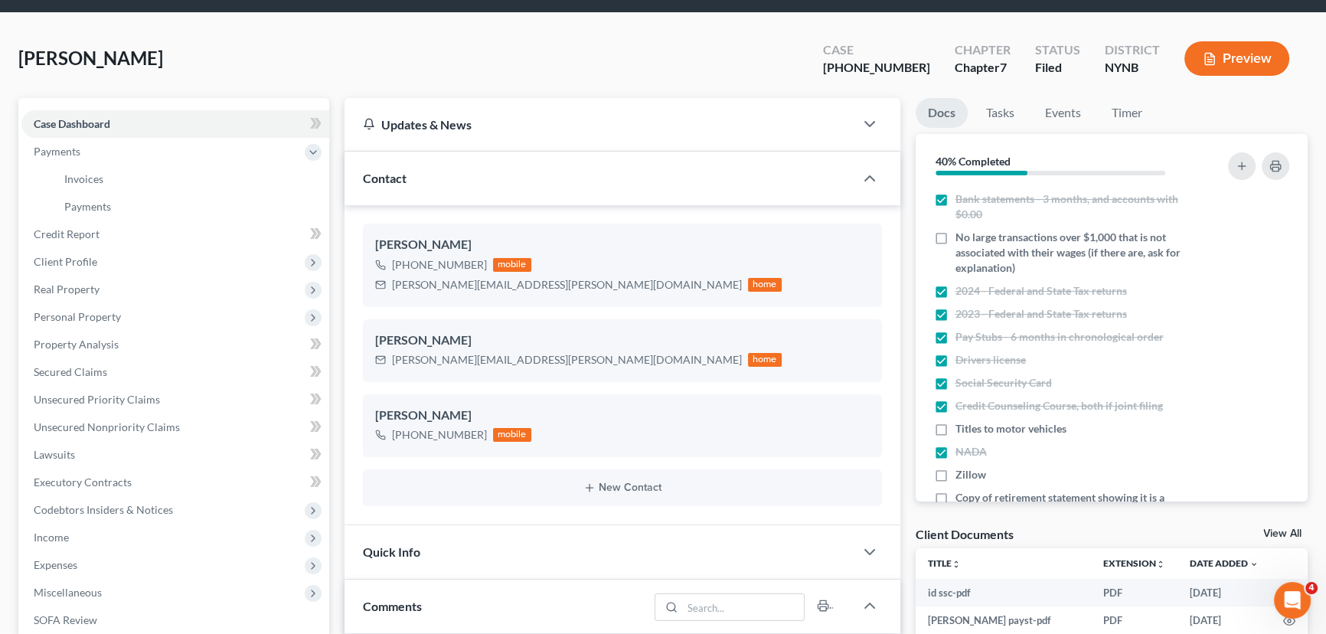
scroll to position [69, 0]
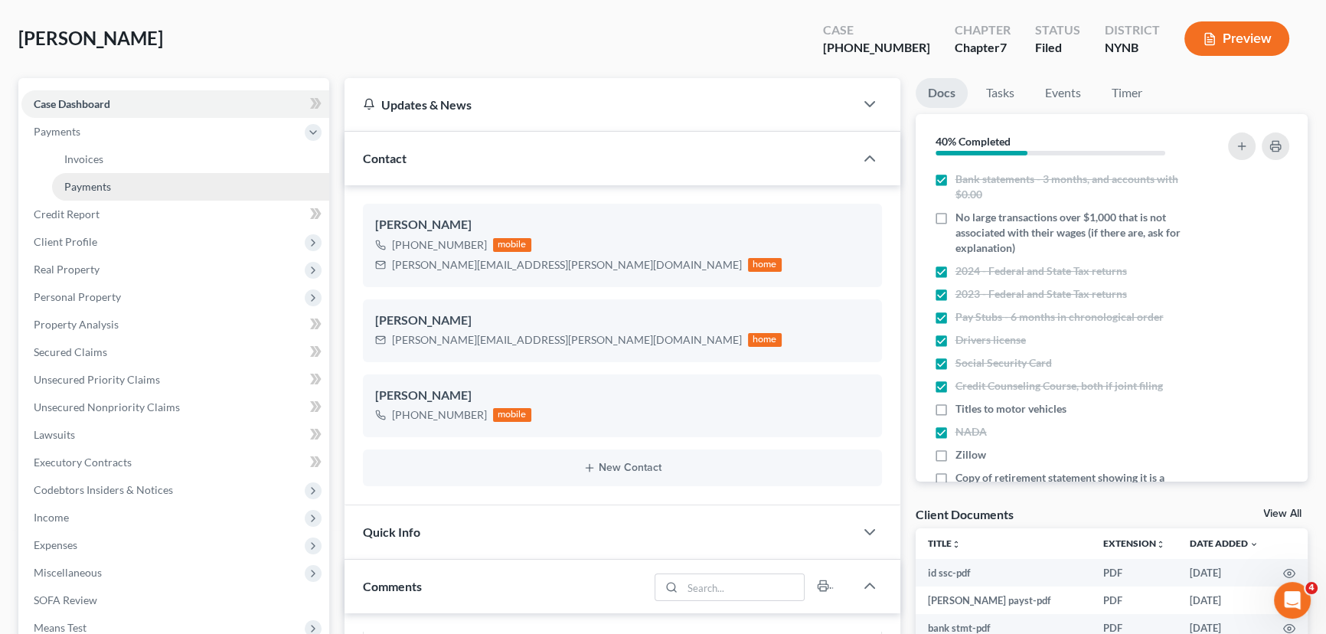
click at [227, 180] on link "Payments" at bounding box center [190, 187] width 277 height 28
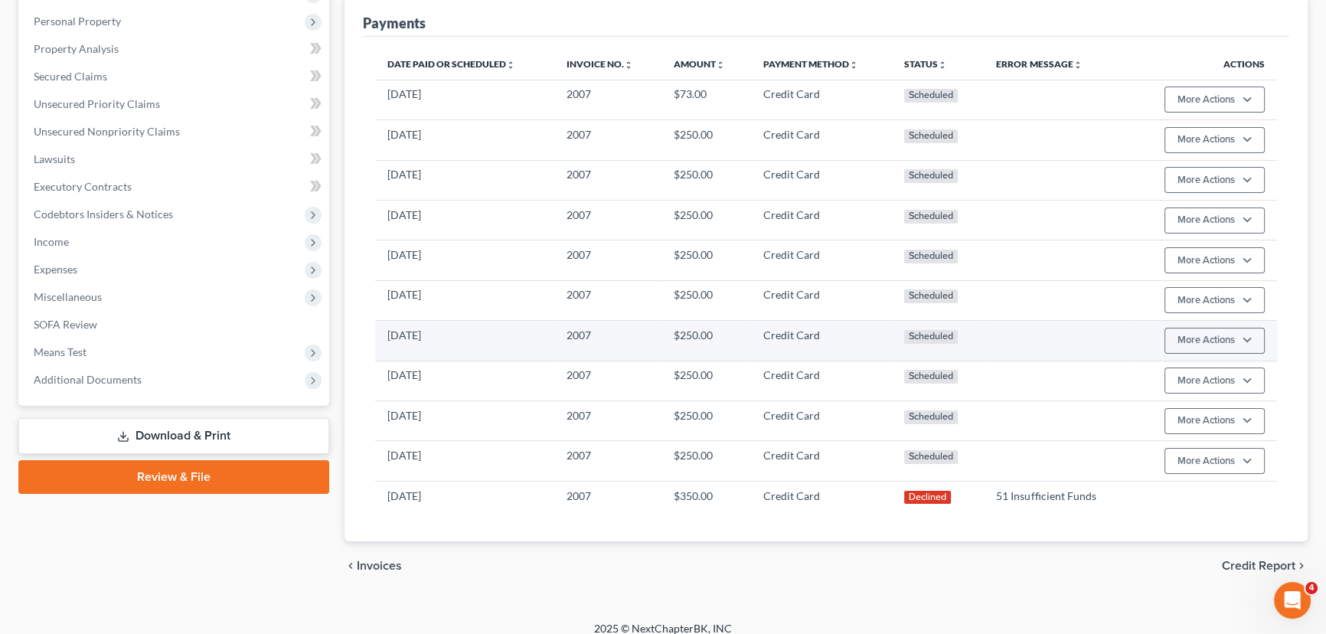
scroll to position [355, 0]
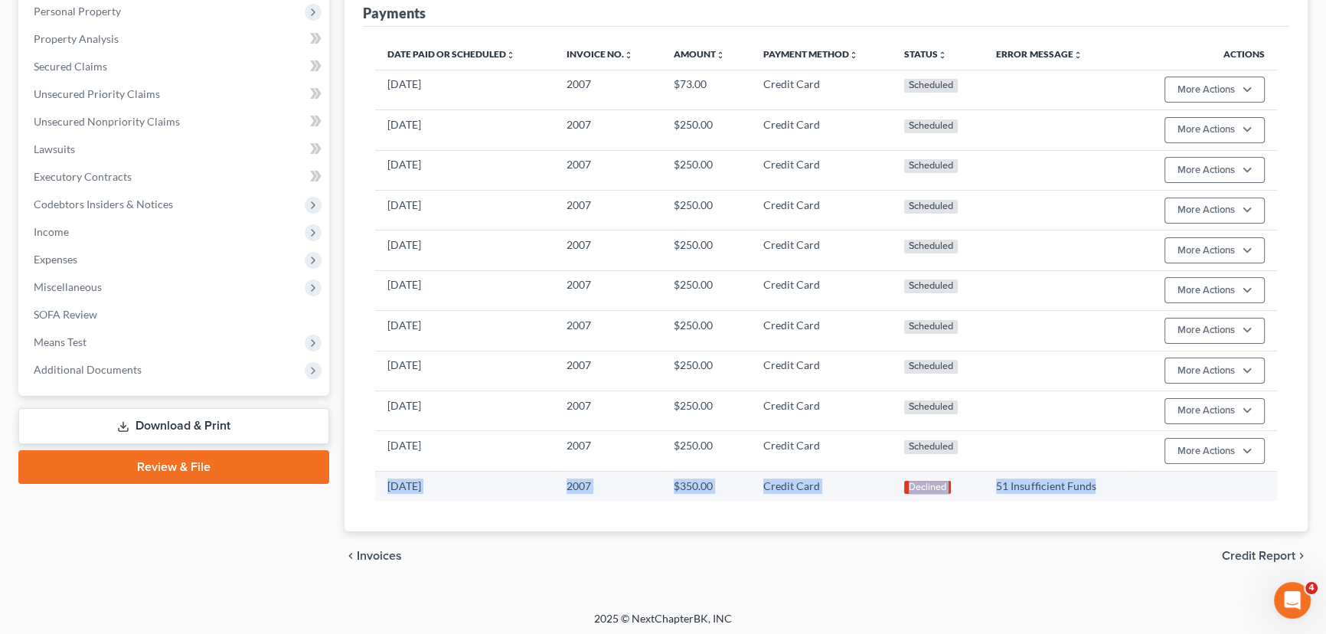
drag, startPoint x: 1103, startPoint y: 480, endPoint x: 385, endPoint y: 486, distance: 717.5
click at [385, 486] on tr "09/03/2025 2007 $350.00 Credit Card Declined 51 Insufficient Funds" at bounding box center [826, 486] width 902 height 30
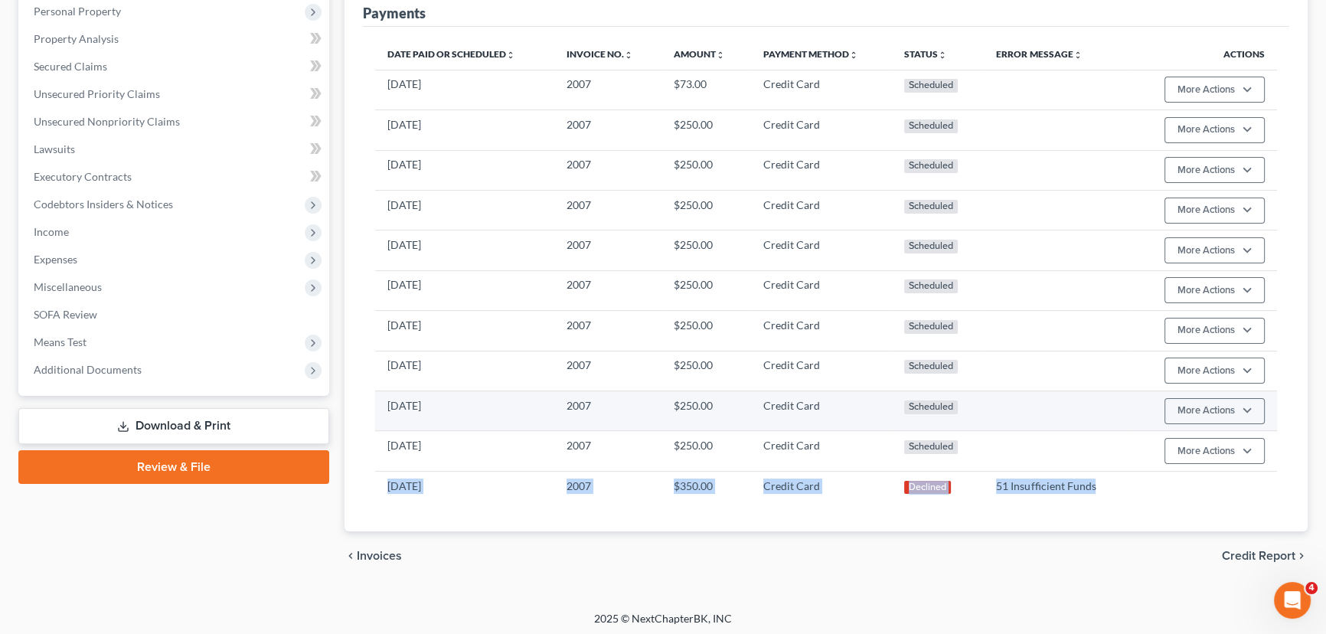
copy tr "09/03/2025 2007 $350.00 Credit Card Declined 51 Insufficient Funds"
